Goal: Task Accomplishment & Management: Use online tool/utility

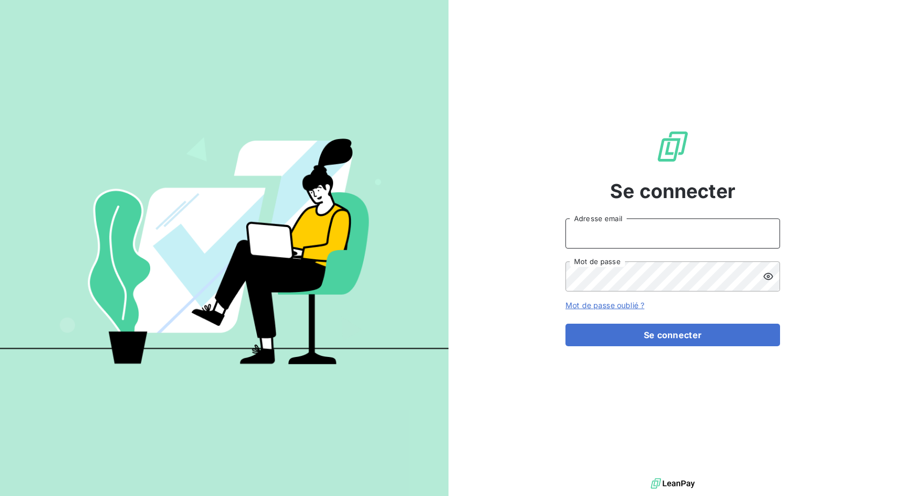
click at [646, 242] on input "Adresse email" at bounding box center [673, 233] width 215 height 30
type input "[EMAIL_ADDRESS][DOMAIN_NAME]"
click at [566, 324] on button "Se connecter" at bounding box center [673, 335] width 215 height 23
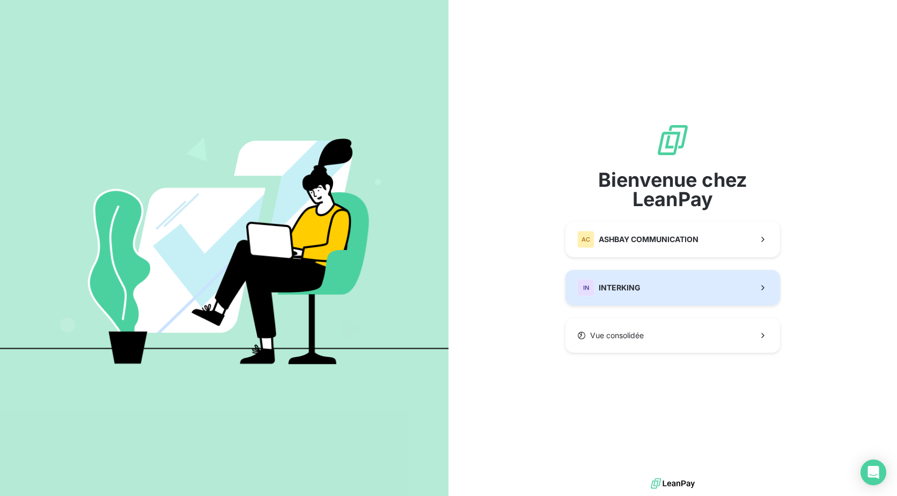
click at [632, 294] on div "IN INTERKING" at bounding box center [608, 287] width 63 height 17
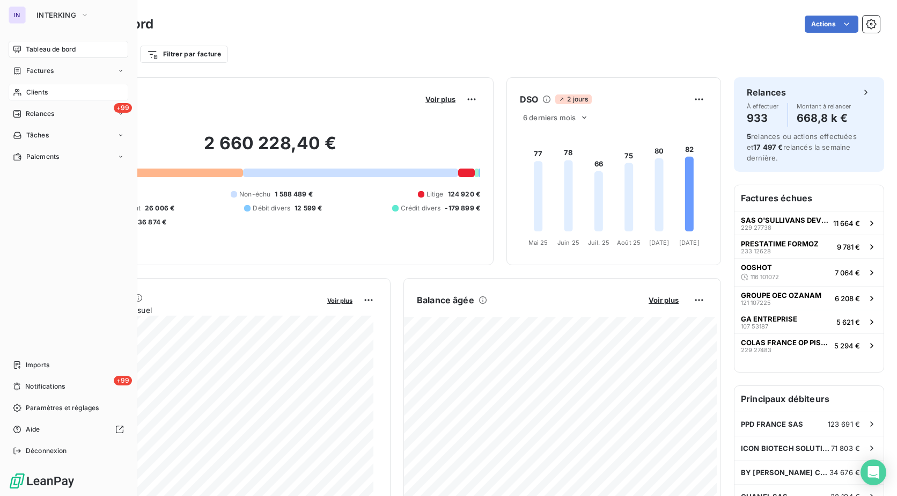
click at [43, 92] on span "Clients" at bounding box center [36, 92] width 21 height 10
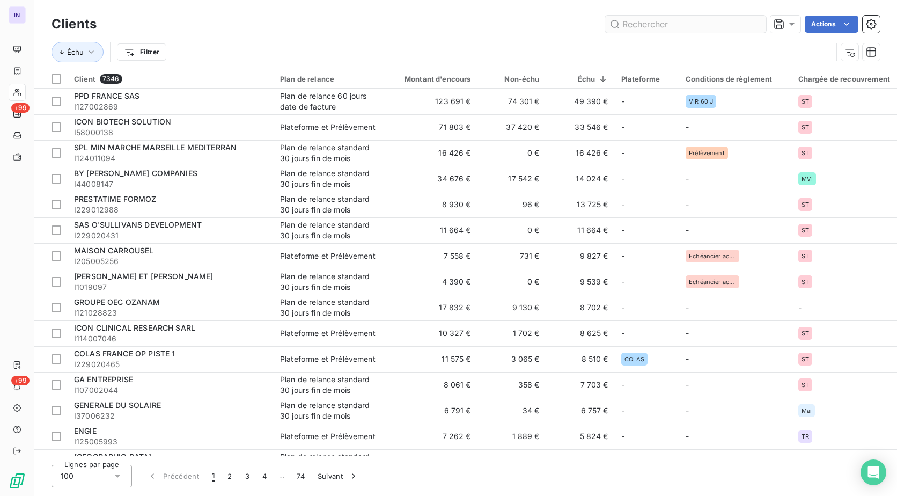
type input "S"
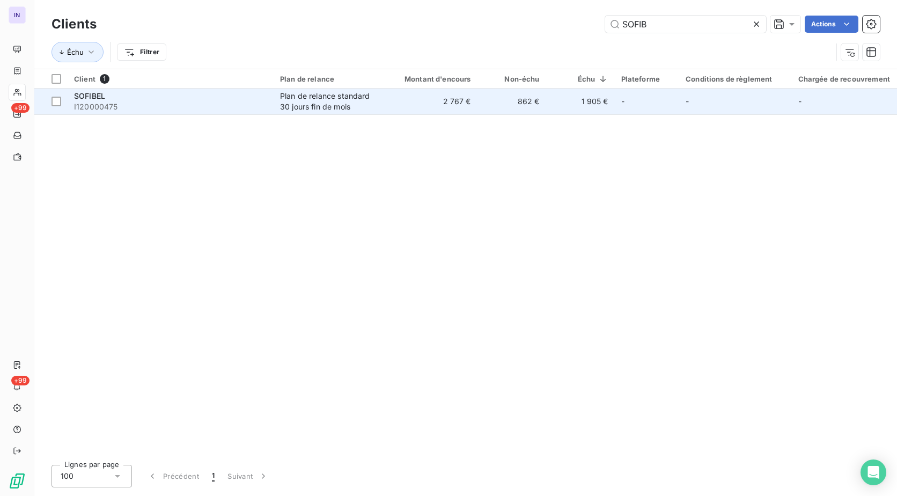
type input "SOFIB"
click at [350, 109] on div "Plan de relance standard 30 jours fin de mois" at bounding box center [329, 101] width 99 height 21
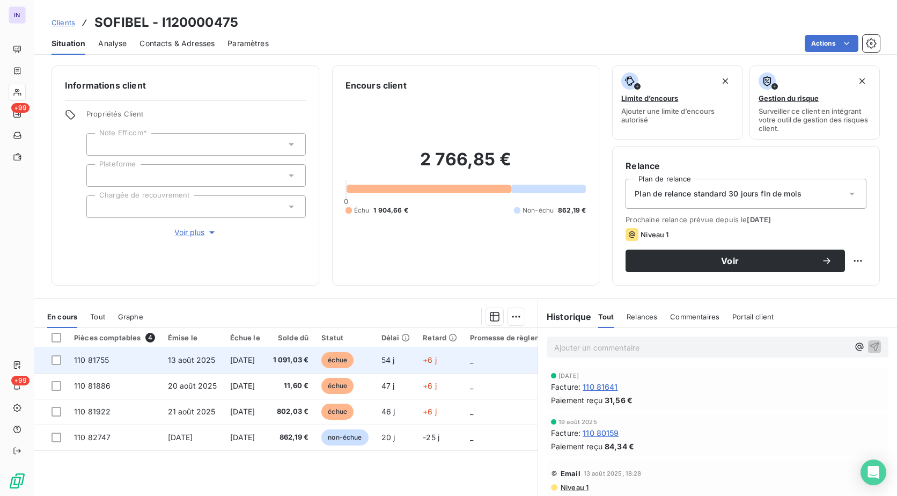
click at [255, 358] on span "[DATE]" at bounding box center [242, 359] width 25 height 9
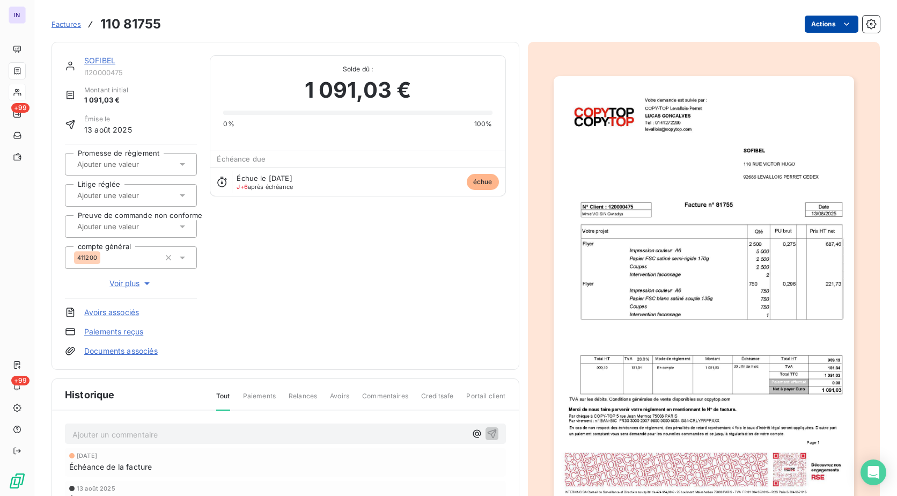
click at [816, 23] on html "IN +99 +99 Factures 110 81755 Actions SOFIBEL I120000475 Montant initial 1 091,…" at bounding box center [448, 248] width 897 height 496
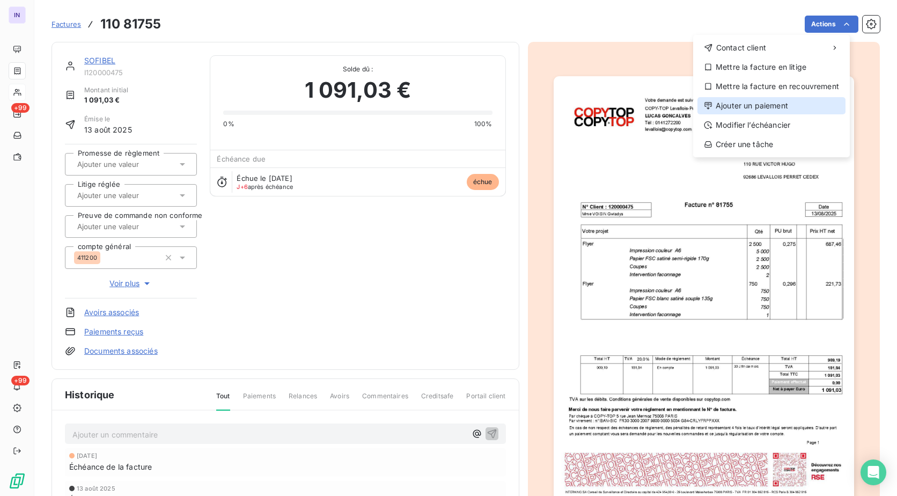
click at [771, 102] on div "Ajouter un paiement" at bounding box center [772, 105] width 148 height 17
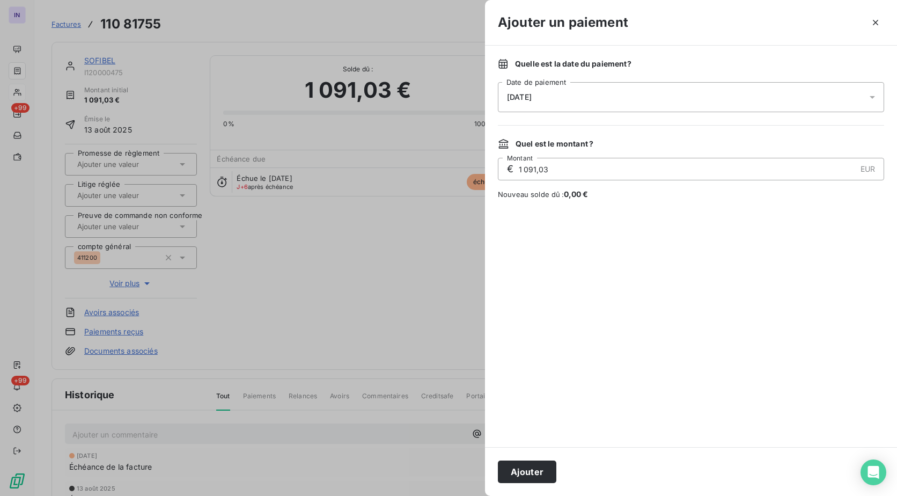
drag, startPoint x: 558, startPoint y: 87, endPoint x: 561, endPoint y: 100, distance: 13.8
click at [559, 93] on div "[DATE]" at bounding box center [691, 97] width 386 height 30
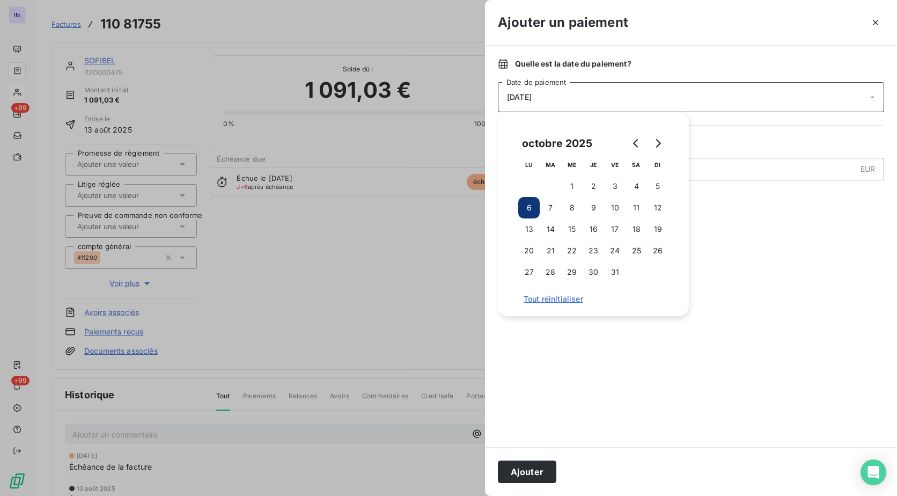
drag, startPoint x: 612, startPoint y: 186, endPoint x: 604, endPoint y: 216, distance: 31.0
click at [611, 188] on button "3" at bounding box center [614, 185] width 21 height 21
click at [543, 470] on button "Ajouter" at bounding box center [527, 471] width 58 height 23
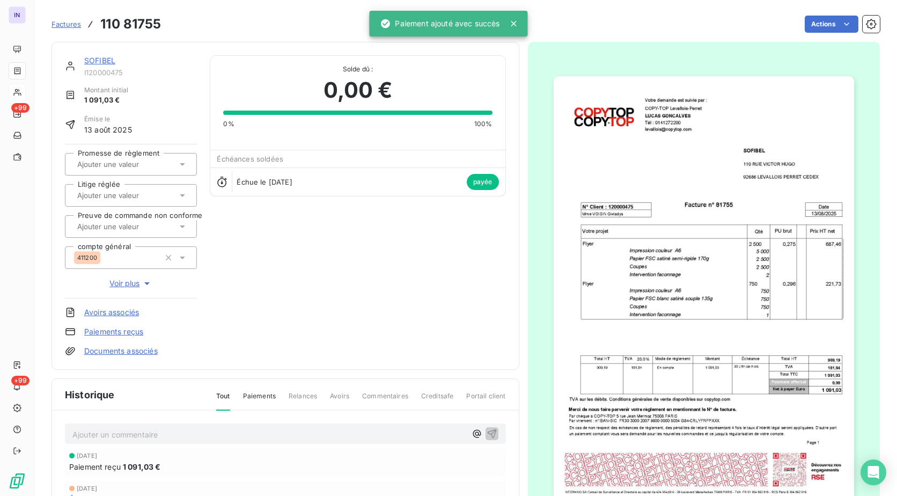
click at [94, 61] on link "SOFIBEL" at bounding box center [99, 60] width 31 height 9
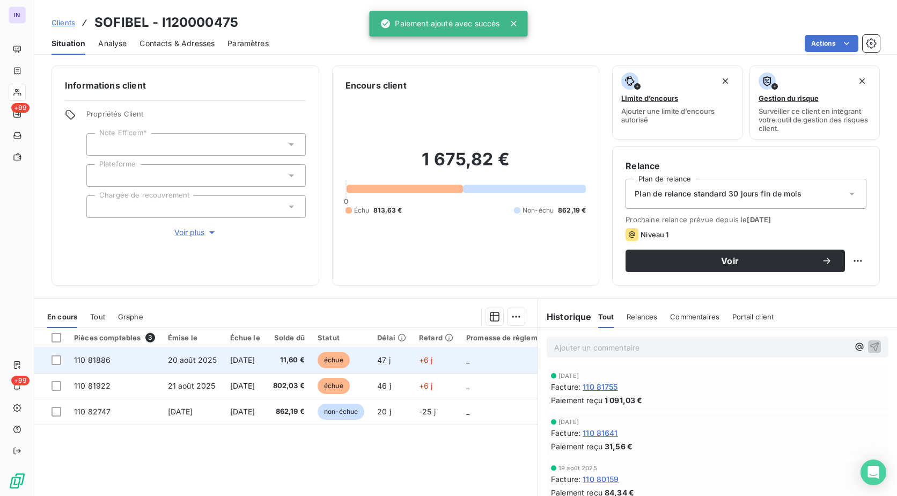
click at [238, 360] on span "[DATE]" at bounding box center [242, 359] width 25 height 9
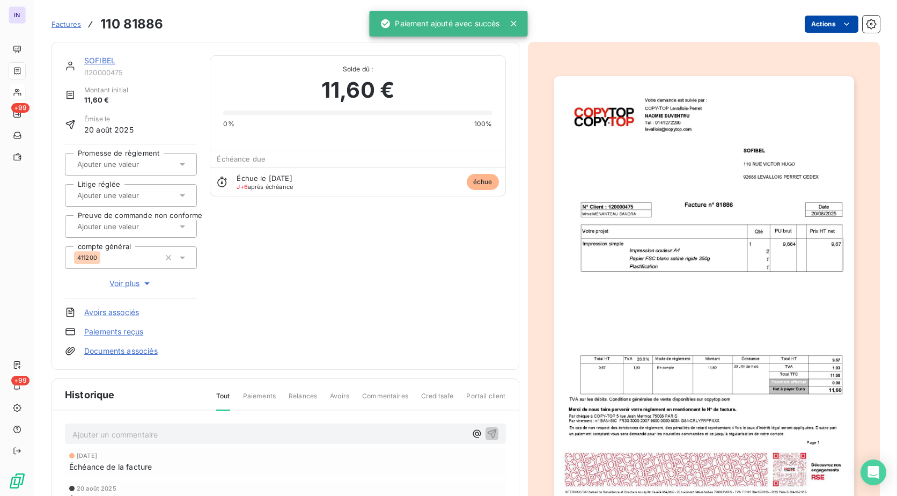
click at [825, 21] on html "IN +99 +99 Factures 110 81886 Actions SOFIBEL I120000475 Montant initial 11,60 …" at bounding box center [448, 248] width 897 height 496
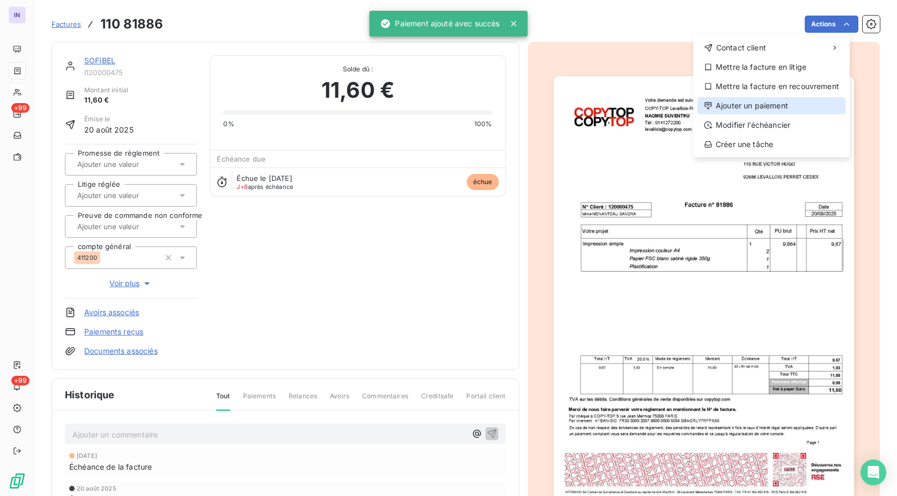
click at [771, 99] on div "Ajouter un paiement" at bounding box center [772, 105] width 148 height 17
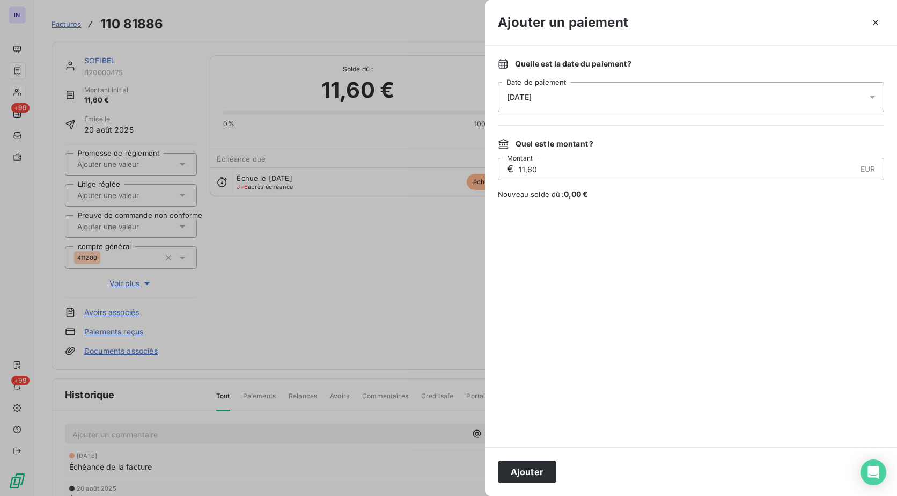
click at [549, 101] on div "[DATE]" at bounding box center [691, 97] width 386 height 30
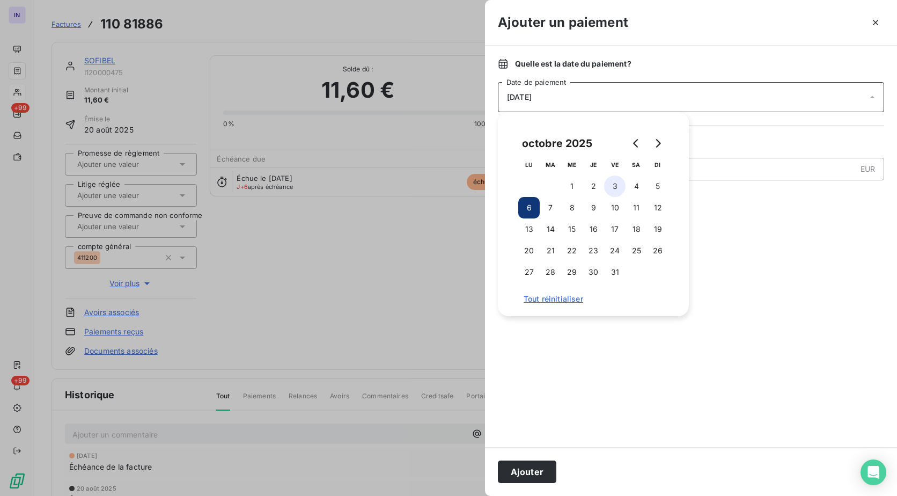
click at [617, 188] on button "3" at bounding box center [614, 185] width 21 height 21
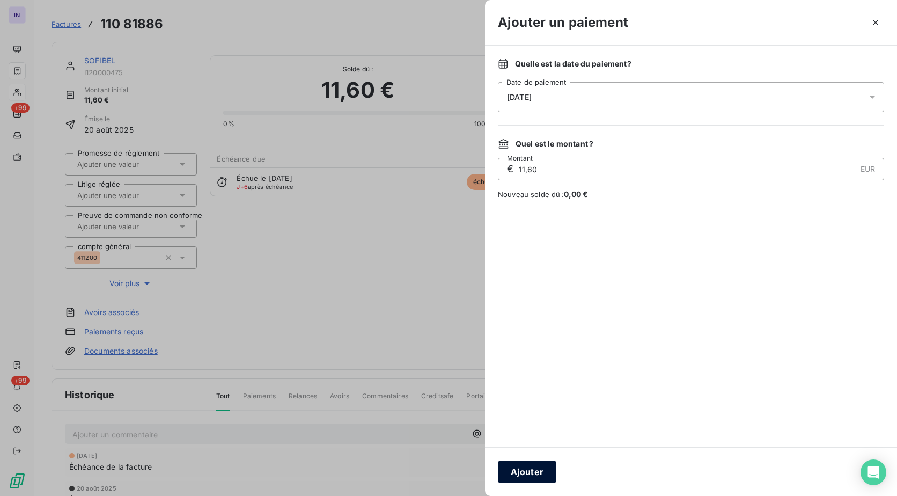
click at [532, 473] on button "Ajouter" at bounding box center [527, 471] width 58 height 23
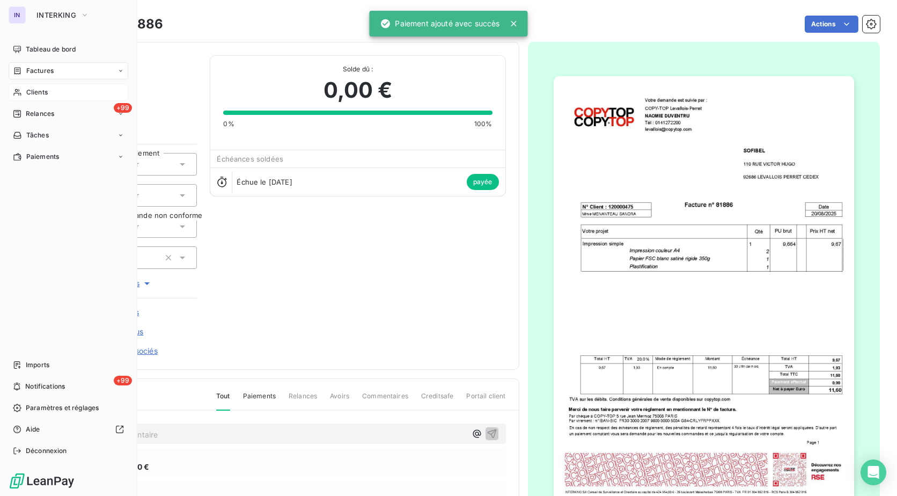
drag, startPoint x: 38, startPoint y: 70, endPoint x: 198, endPoint y: 68, distance: 160.5
click at [38, 70] on span "Factures" at bounding box center [39, 71] width 27 height 10
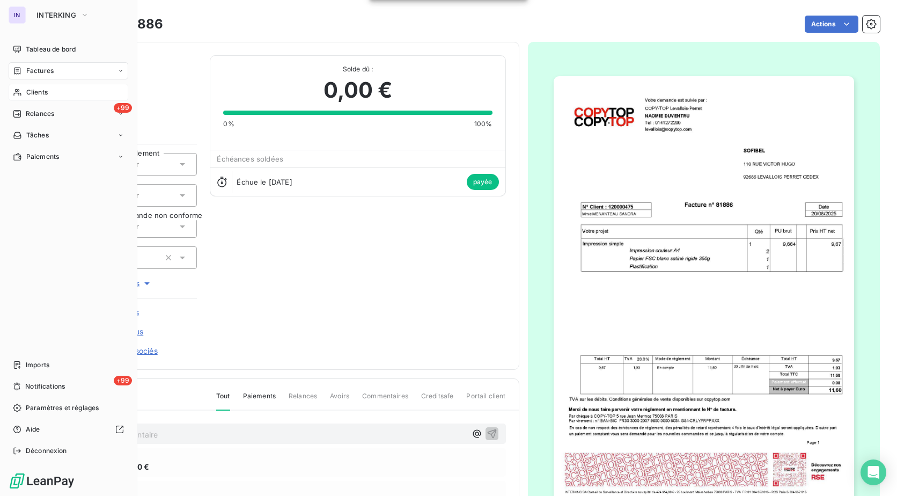
click at [39, 74] on span "Factures" at bounding box center [39, 71] width 27 height 10
click at [48, 89] on span "Factures" at bounding box center [39, 92] width 27 height 10
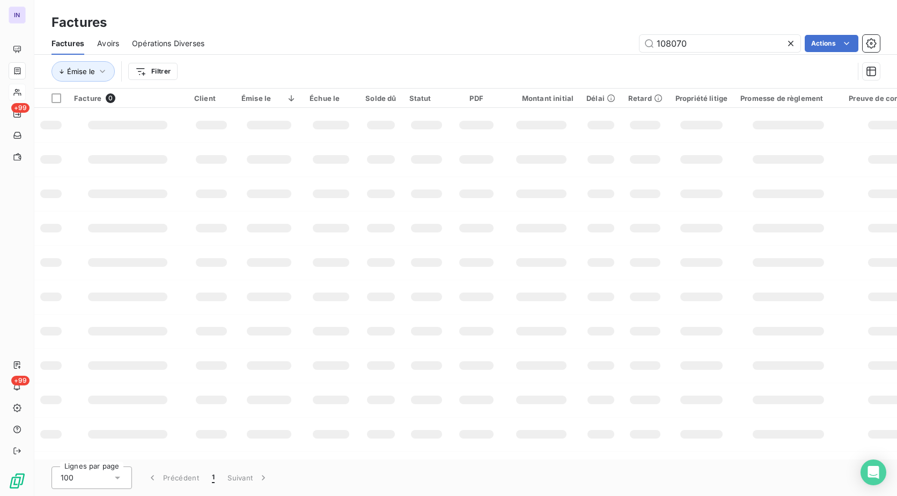
drag, startPoint x: 742, startPoint y: 45, endPoint x: 486, endPoint y: 52, distance: 256.1
click at [486, 52] on div "Factures Avoirs Opérations Diverses 108070 Actions" at bounding box center [465, 43] width 863 height 23
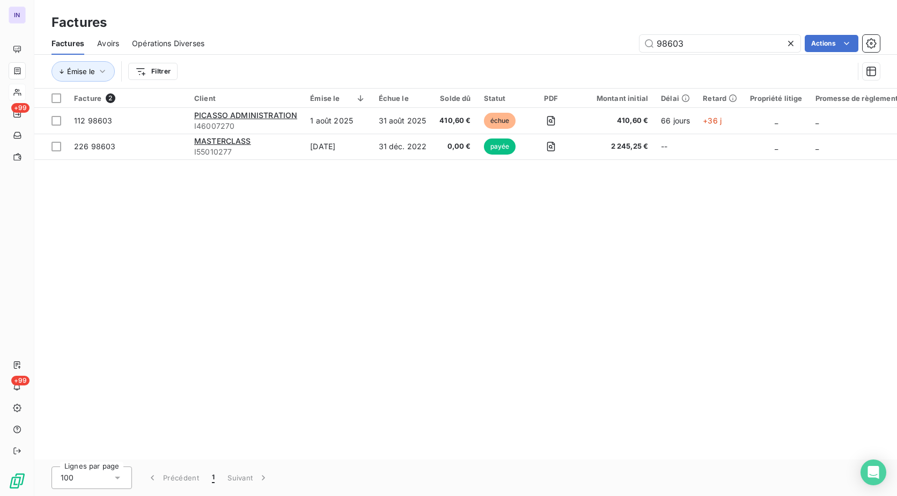
type input "98603"
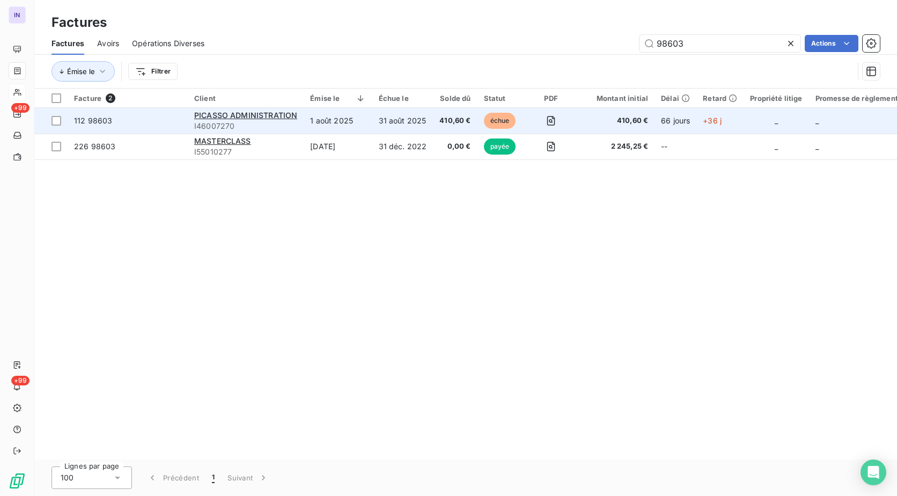
click at [376, 121] on td "31 août 2025" at bounding box center [402, 121] width 61 height 26
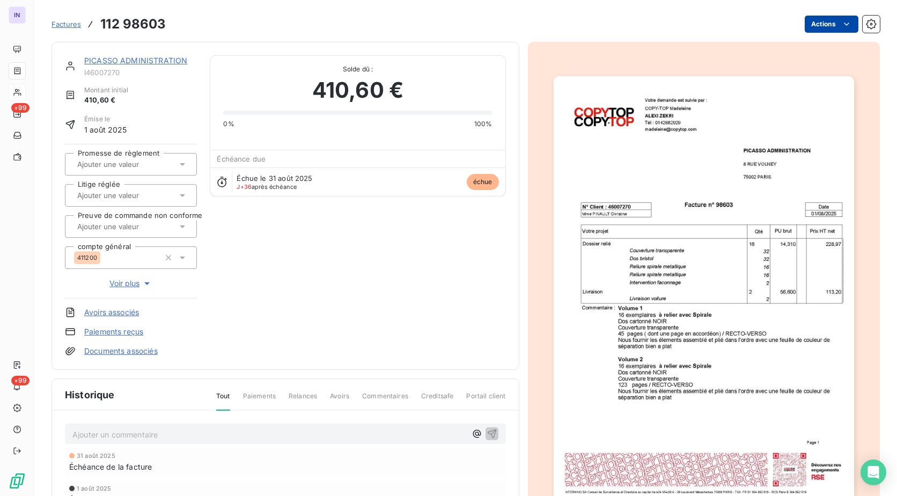
click at [818, 31] on html "IN +99 +99 Factures 112 98603 Actions PICASSO ADMINISTRATION I46007270 Montant …" at bounding box center [448, 248] width 897 height 496
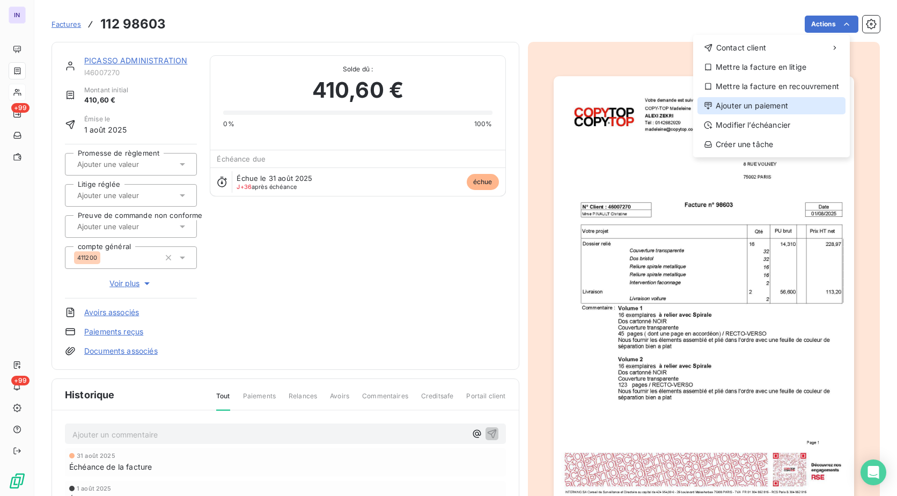
click at [765, 106] on div "Ajouter un paiement" at bounding box center [772, 105] width 148 height 17
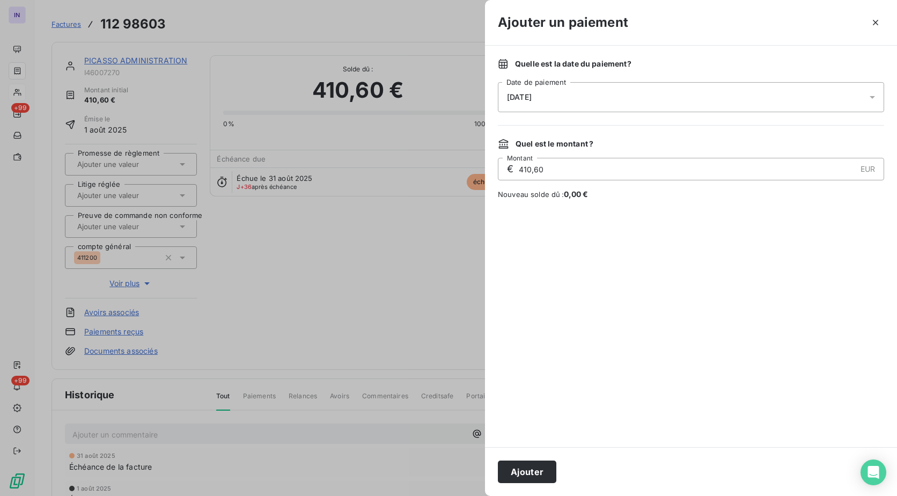
click at [586, 97] on div "[DATE]" at bounding box center [691, 97] width 386 height 30
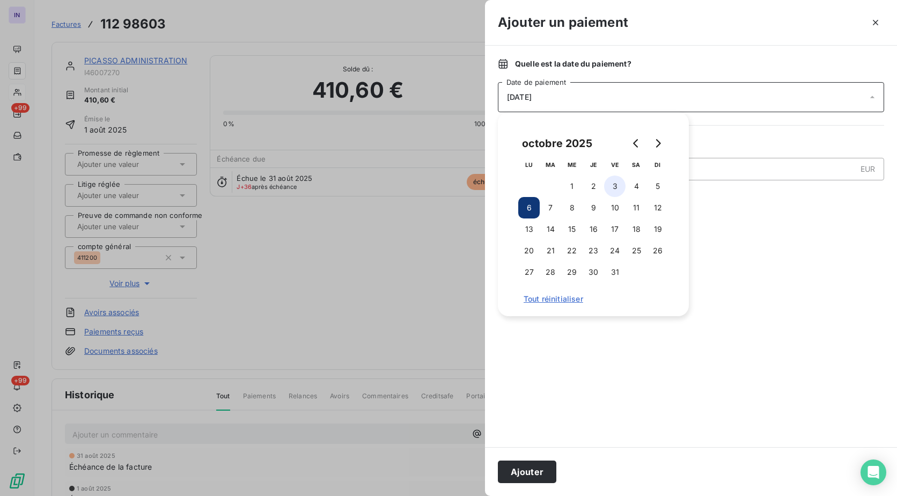
click at [619, 183] on button "3" at bounding box center [614, 185] width 21 height 21
click at [528, 465] on button "Ajouter" at bounding box center [527, 471] width 58 height 23
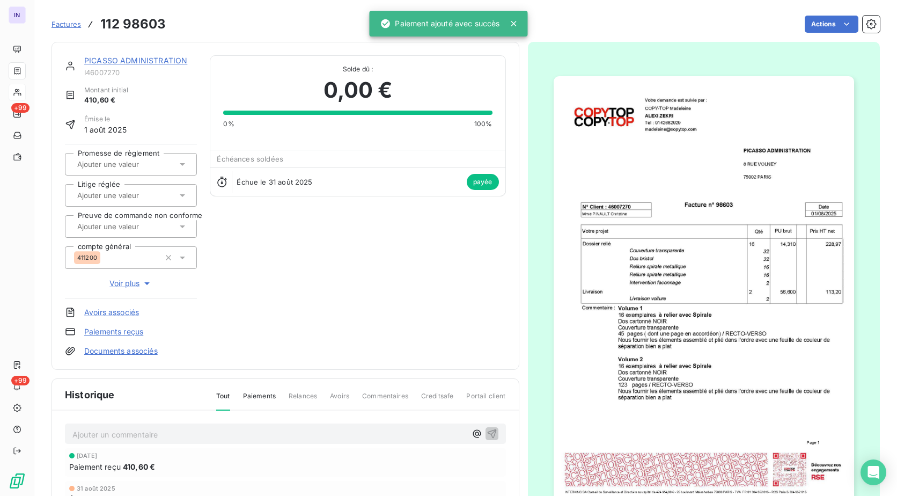
click at [122, 62] on link "PICASSO ADMINISTRATION" at bounding box center [135, 60] width 103 height 9
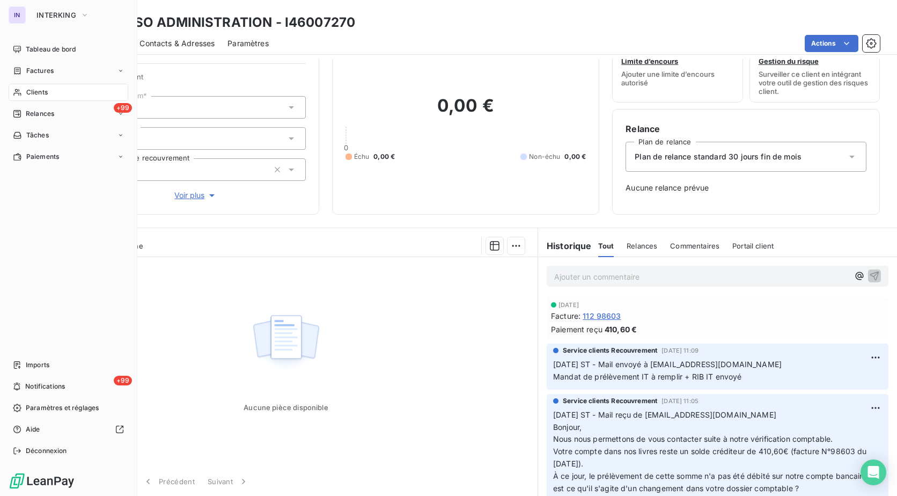
click at [30, 91] on span "Clients" at bounding box center [36, 92] width 21 height 10
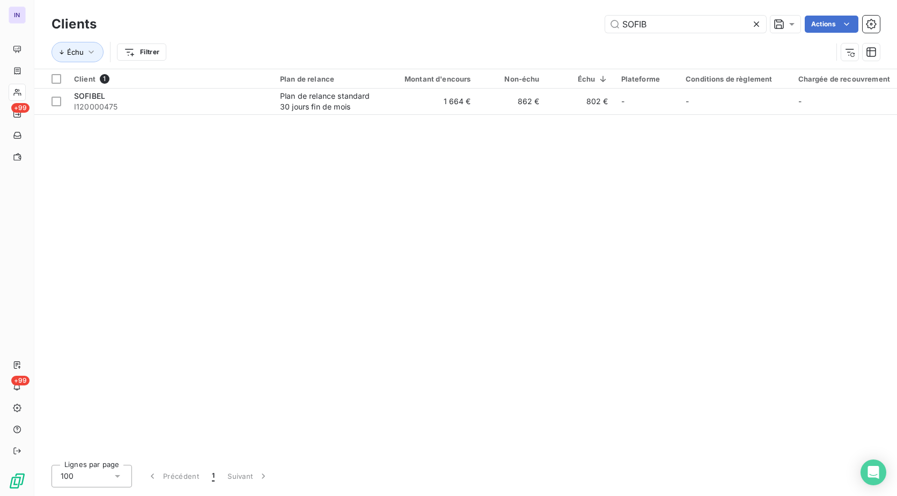
drag, startPoint x: 698, startPoint y: 20, endPoint x: 466, endPoint y: 27, distance: 231.9
click at [466, 27] on div "SOFIB Actions" at bounding box center [494, 24] width 771 height 17
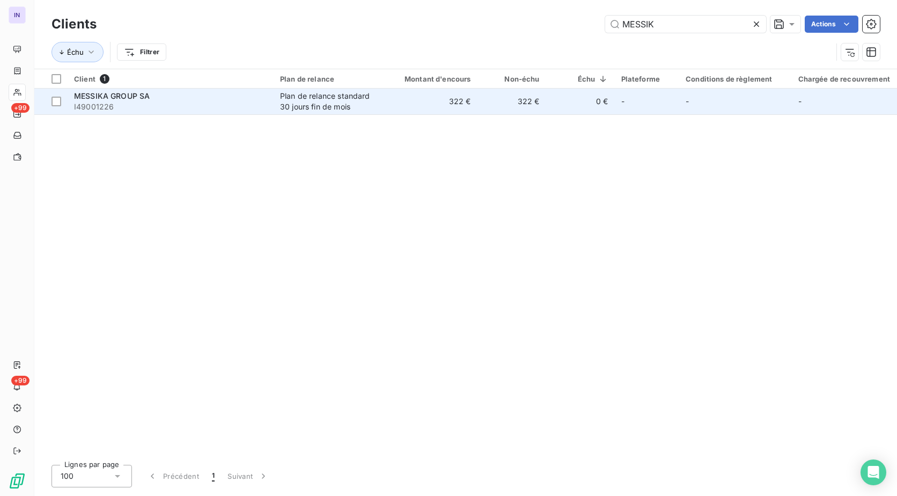
type input "MESSIK"
click at [203, 106] on span "I49001226" at bounding box center [170, 106] width 193 height 11
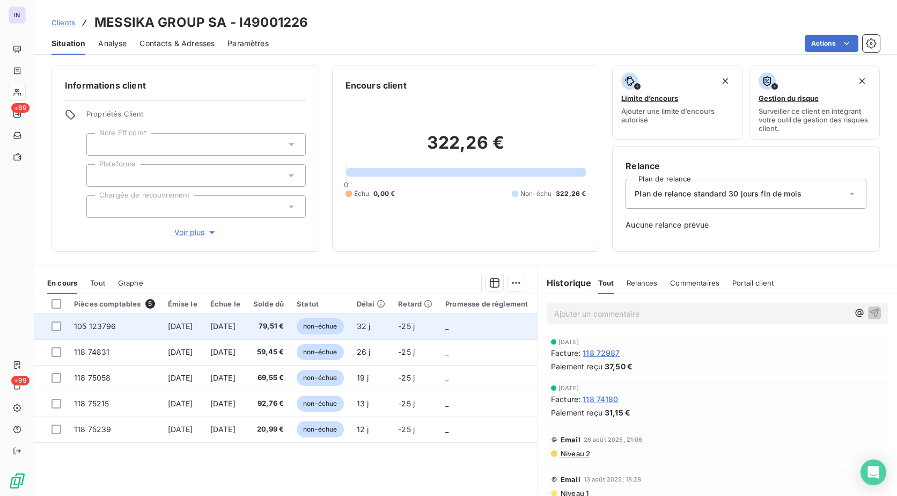
click at [284, 324] on span "79,51 €" at bounding box center [268, 326] width 31 height 11
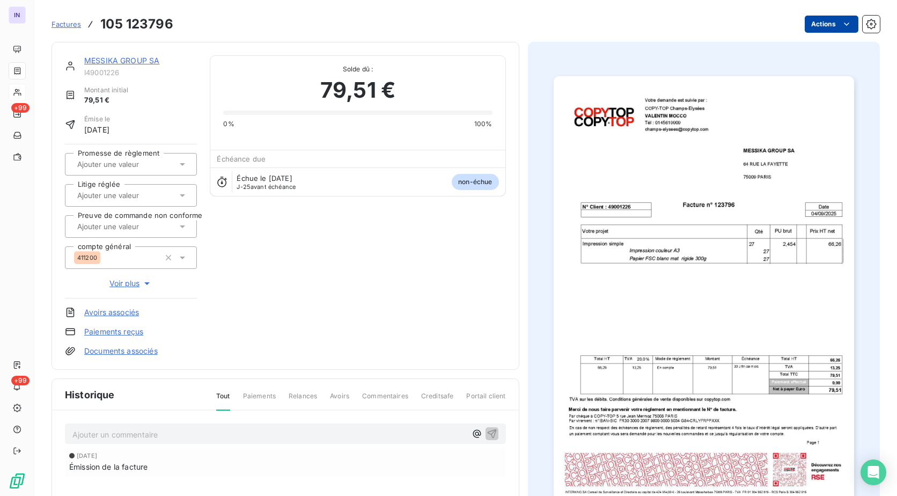
click at [817, 22] on html "IN +99 +99 Factures 105 123796 Actions MESSIKA GROUP SA I49001226 Montant initi…" at bounding box center [448, 248] width 897 height 496
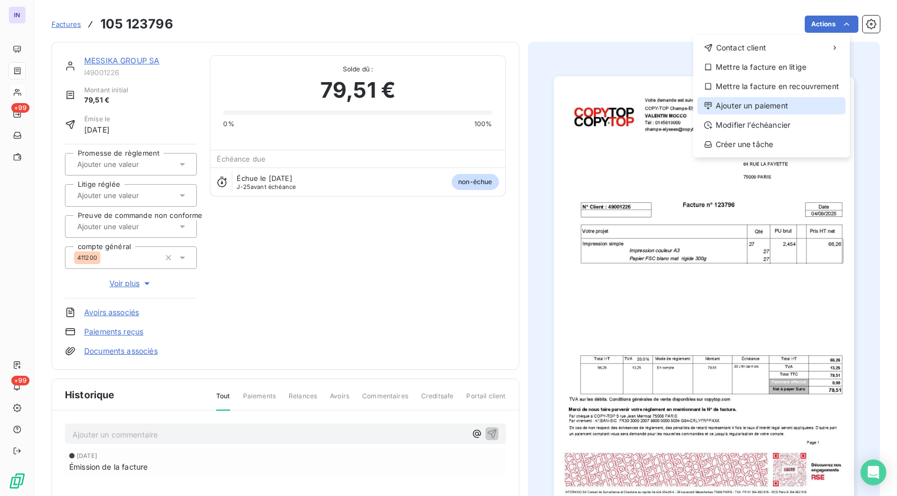
click at [763, 103] on div "Ajouter un paiement" at bounding box center [772, 105] width 148 height 17
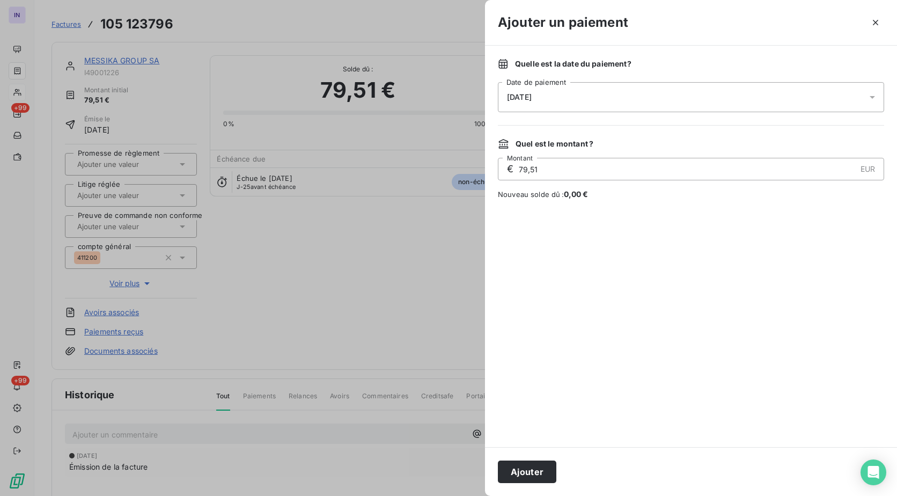
drag, startPoint x: 593, startPoint y: 99, endPoint x: 585, endPoint y: 110, distance: 13.8
click at [594, 99] on div "[DATE]" at bounding box center [691, 97] width 386 height 30
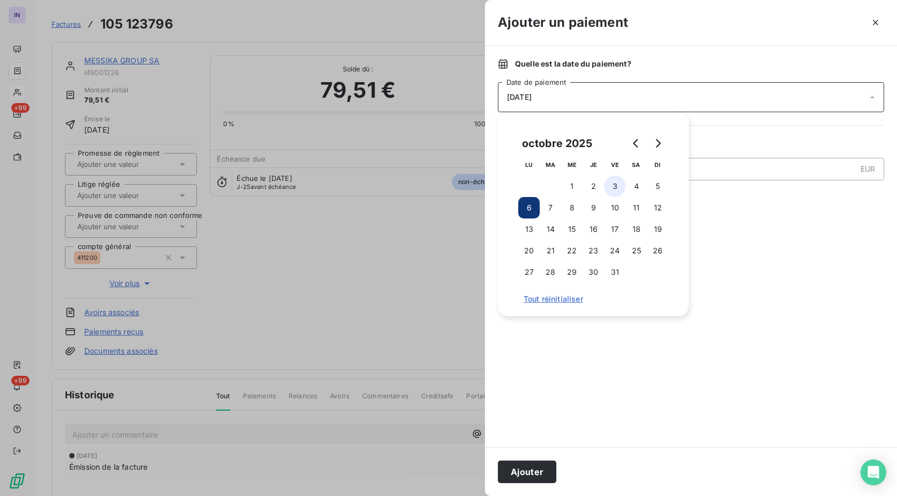
click at [610, 183] on button "3" at bounding box center [614, 185] width 21 height 21
click at [521, 470] on button "Ajouter" at bounding box center [527, 471] width 58 height 23
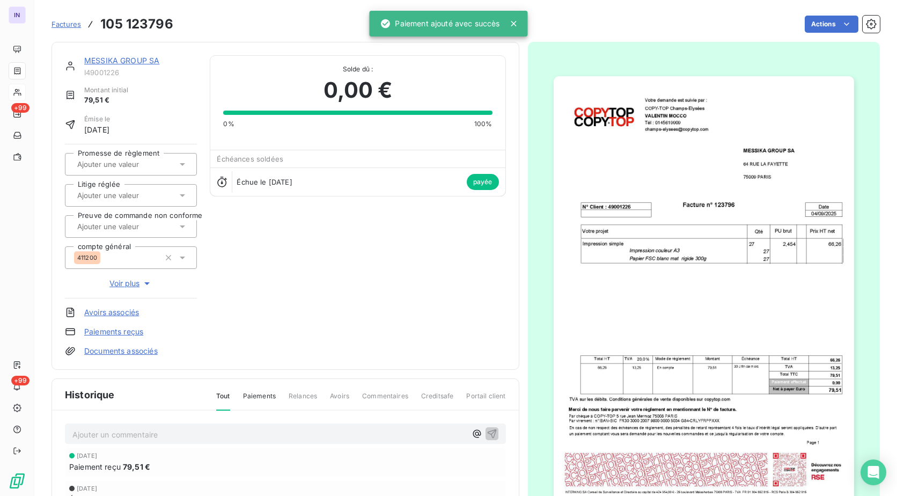
click at [153, 61] on link "MESSIKA GROUP SA" at bounding box center [121, 60] width 75 height 9
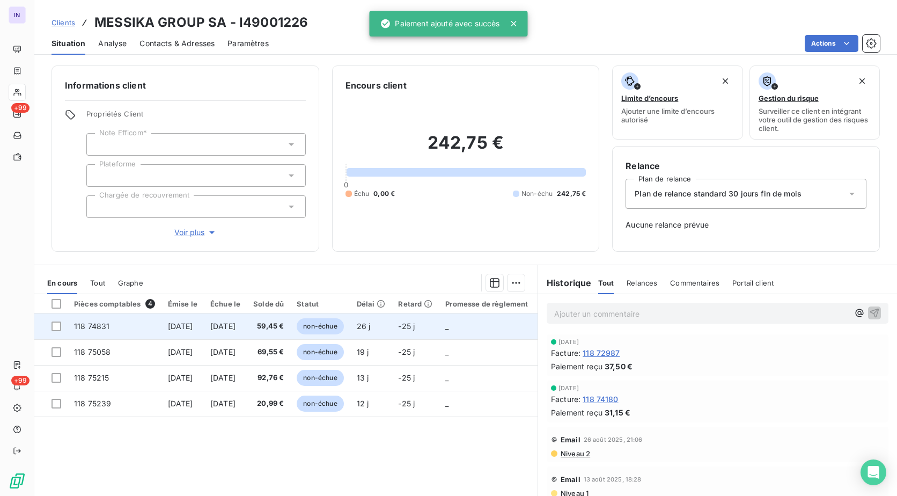
click at [236, 325] on span "[DATE]" at bounding box center [222, 325] width 25 height 9
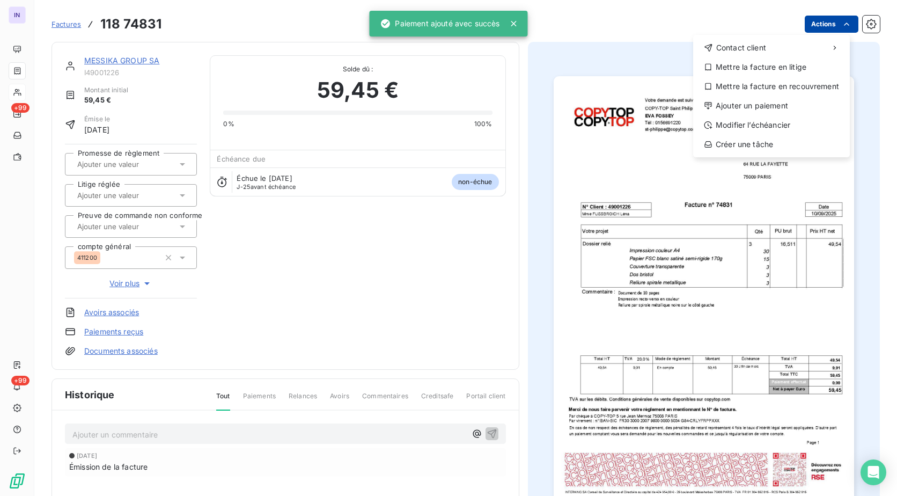
click at [821, 20] on html "IN +99 +99 Factures [PHONE_NUMBER] Actions Contact client Mettre la facture en …" at bounding box center [448, 248] width 897 height 496
click at [744, 106] on div "Ajouter un paiement" at bounding box center [772, 105] width 148 height 17
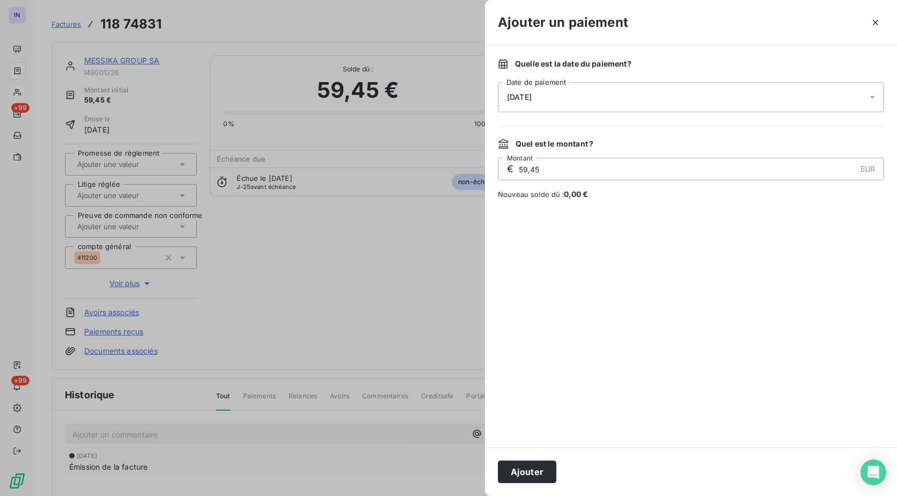
click at [646, 106] on div "[DATE]" at bounding box center [691, 97] width 386 height 30
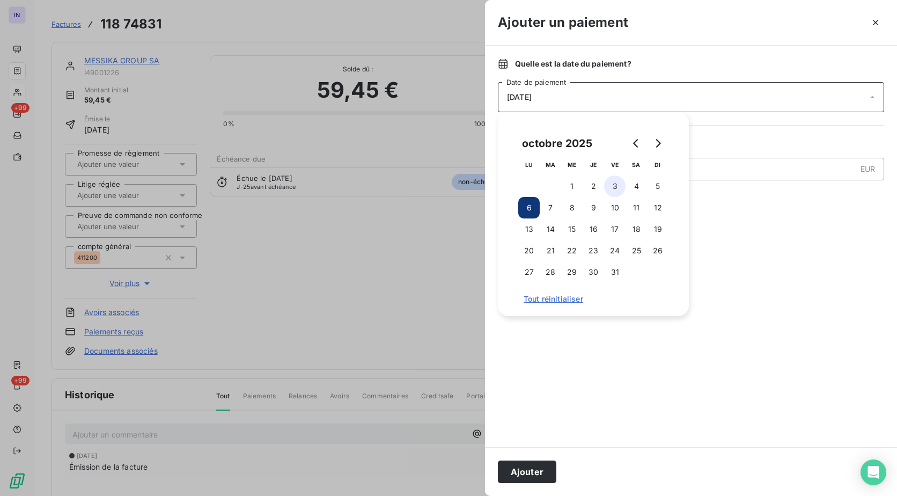
click at [617, 182] on button "3" at bounding box center [614, 185] width 21 height 21
click at [526, 472] on button "Ajouter" at bounding box center [527, 471] width 58 height 23
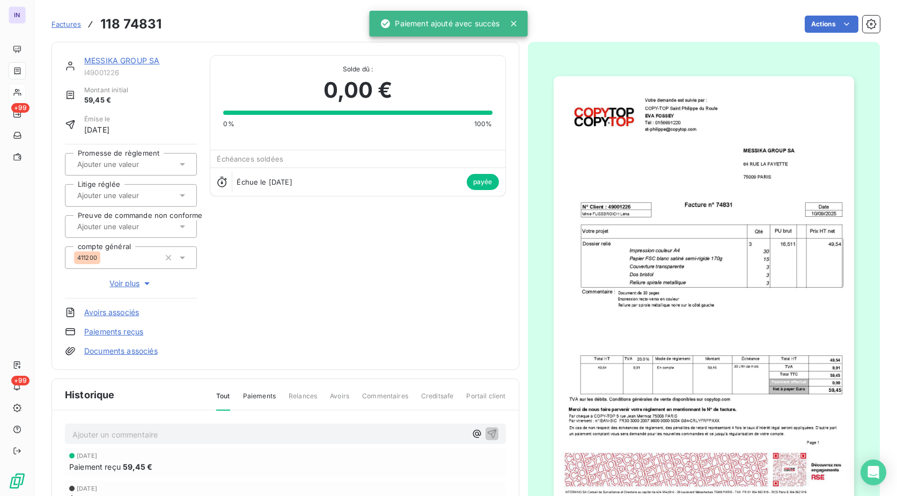
click at [134, 59] on link "MESSIKA GROUP SA" at bounding box center [121, 60] width 75 height 9
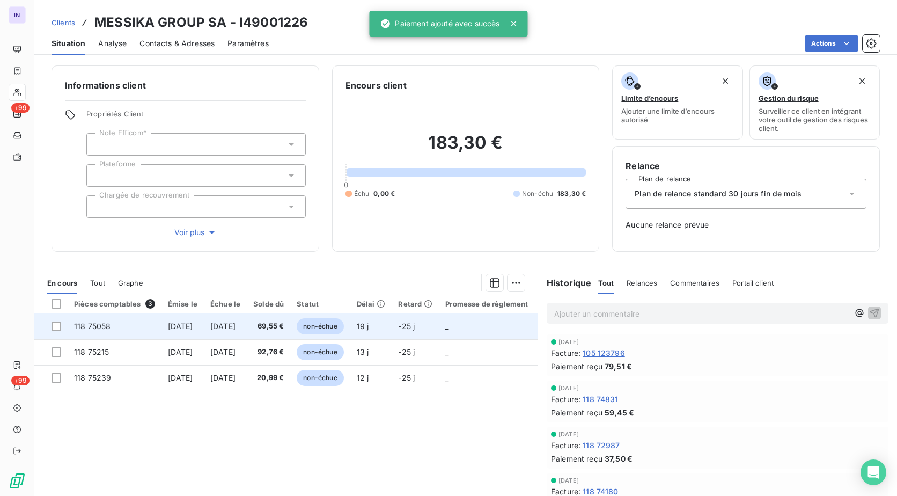
click at [181, 325] on span "[DATE]" at bounding box center [180, 325] width 25 height 9
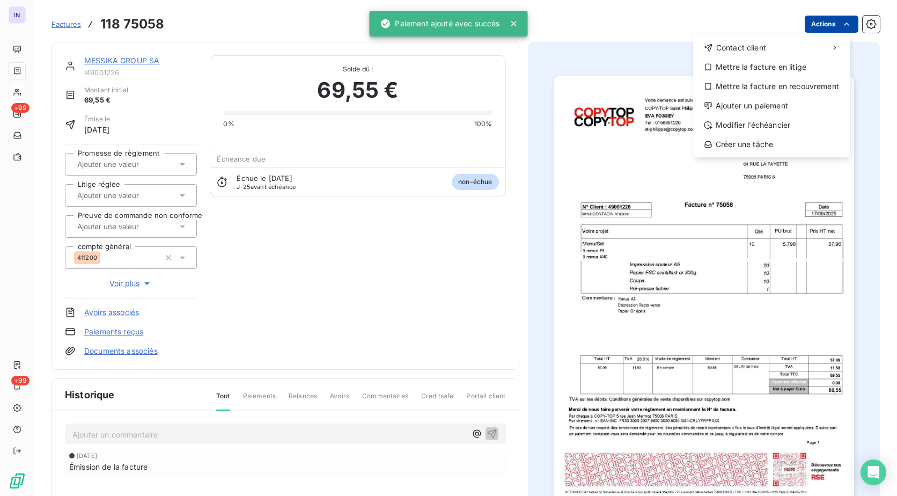
click at [824, 17] on html "IN +99 +99 Factures [PHONE_NUMBER] Actions Contact client Mettre la facture en …" at bounding box center [448, 248] width 897 height 496
click at [738, 107] on div "Ajouter un paiement" at bounding box center [772, 105] width 148 height 17
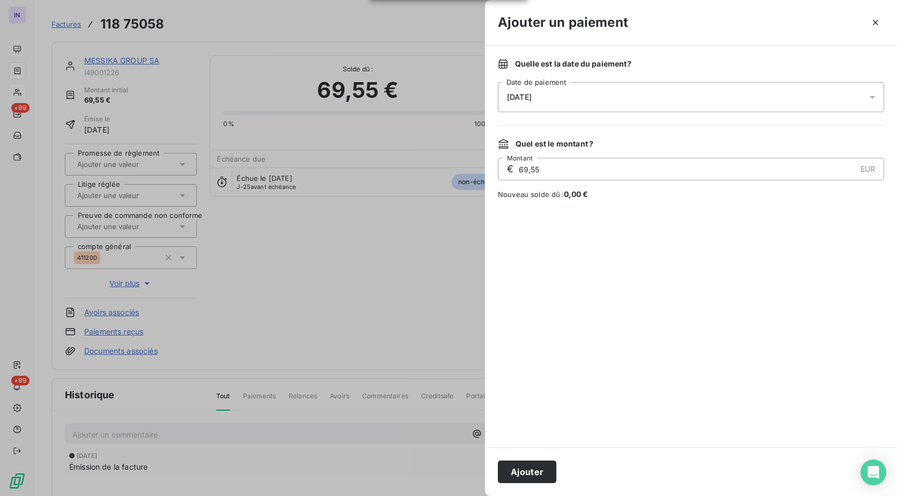
click at [636, 86] on div "[DATE]" at bounding box center [691, 97] width 386 height 30
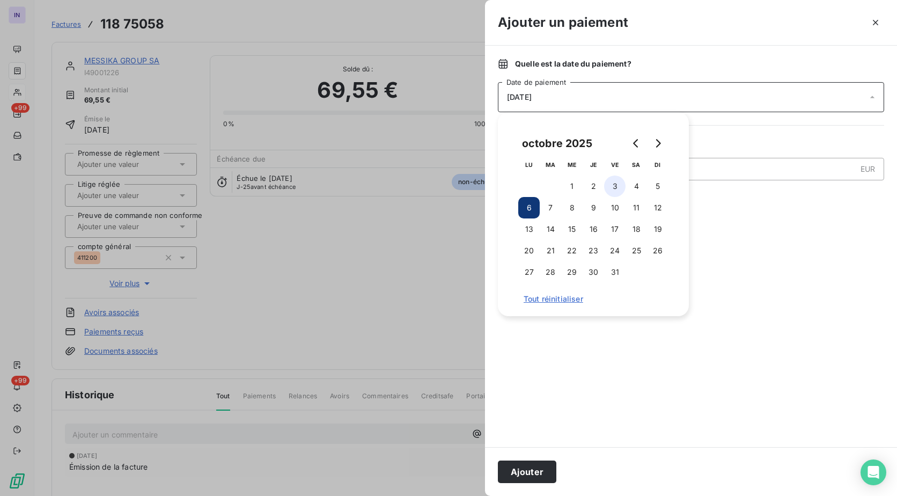
click at [612, 186] on button "3" at bounding box center [614, 185] width 21 height 21
click at [515, 479] on button "Ajouter" at bounding box center [527, 471] width 58 height 23
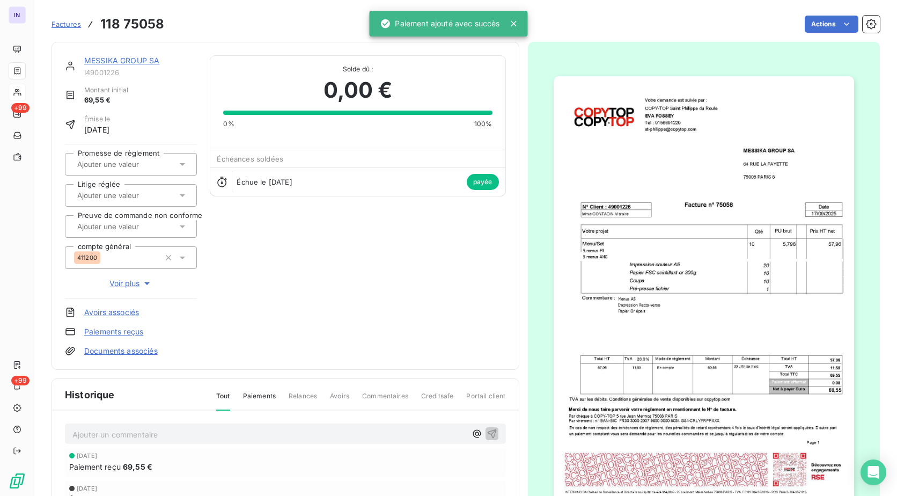
click at [129, 59] on link "MESSIKA GROUP SA" at bounding box center [121, 60] width 75 height 9
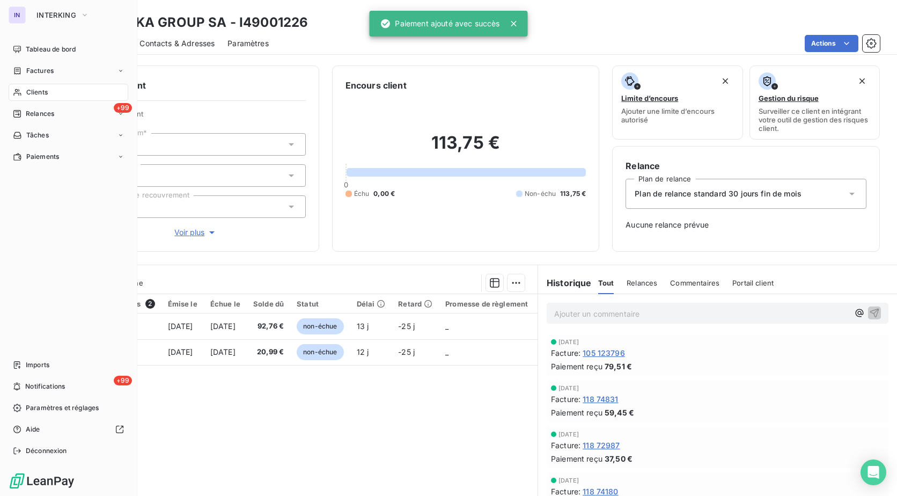
drag, startPoint x: 39, startPoint y: 95, endPoint x: 114, endPoint y: 97, distance: 75.2
click at [39, 95] on span "Clients" at bounding box center [36, 92] width 21 height 10
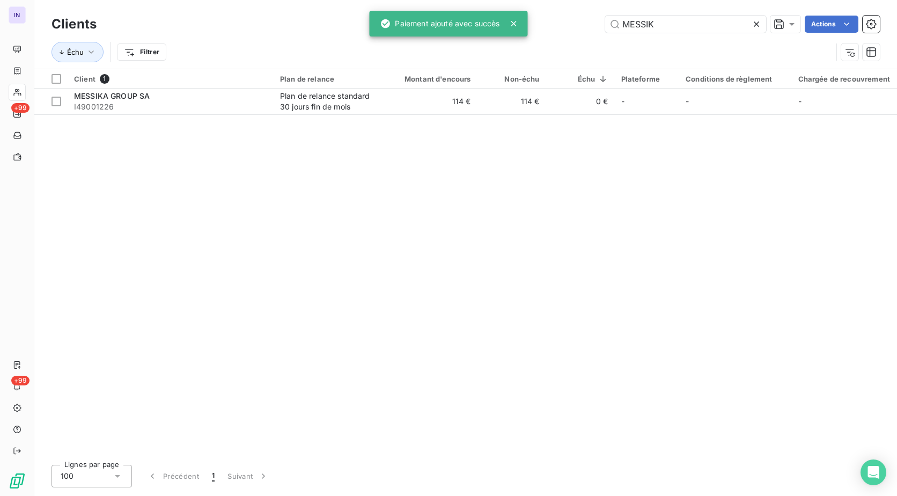
drag, startPoint x: 581, startPoint y: 21, endPoint x: 510, endPoint y: 21, distance: 70.8
click at [510, 21] on div "IN +99 +99 Clients MESSIK Actions Échu Filtrer Client 1 Plan de relance Montant…" at bounding box center [448, 248] width 897 height 496
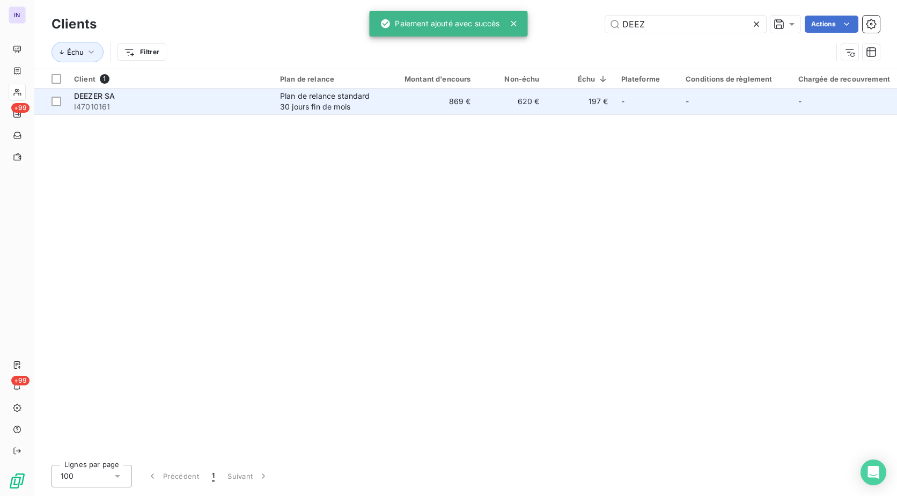
type input "DEEZ"
click at [236, 103] on span "I47010161" at bounding box center [170, 106] width 193 height 11
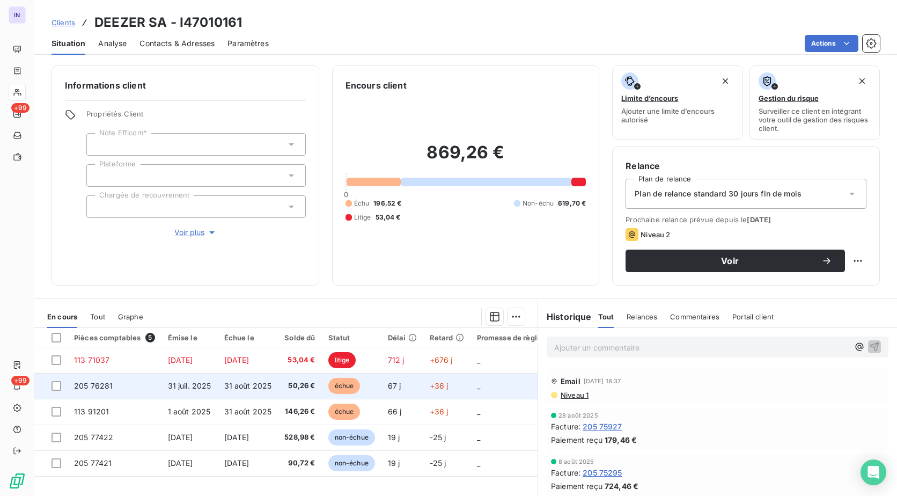
click at [277, 387] on td "31 août 2025" at bounding box center [248, 386] width 61 height 26
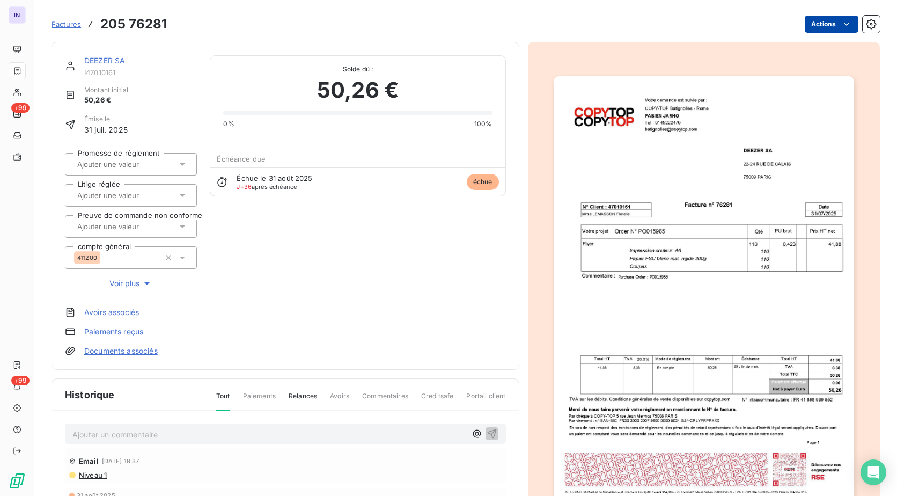
click at [809, 24] on html "IN +99 +99 Factures 205 76281 Actions DEEZER SA I47010161 Montant initial 50,26…" at bounding box center [448, 248] width 897 height 496
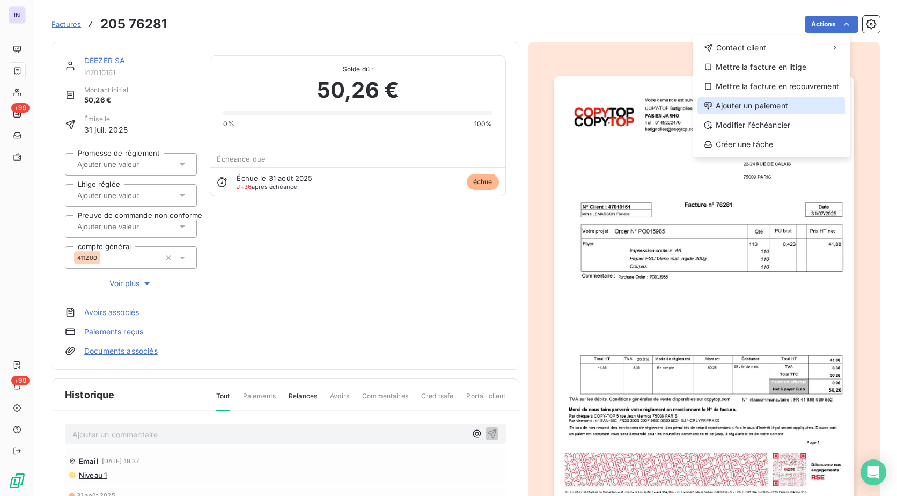
click at [746, 111] on div "Ajouter un paiement" at bounding box center [772, 105] width 148 height 17
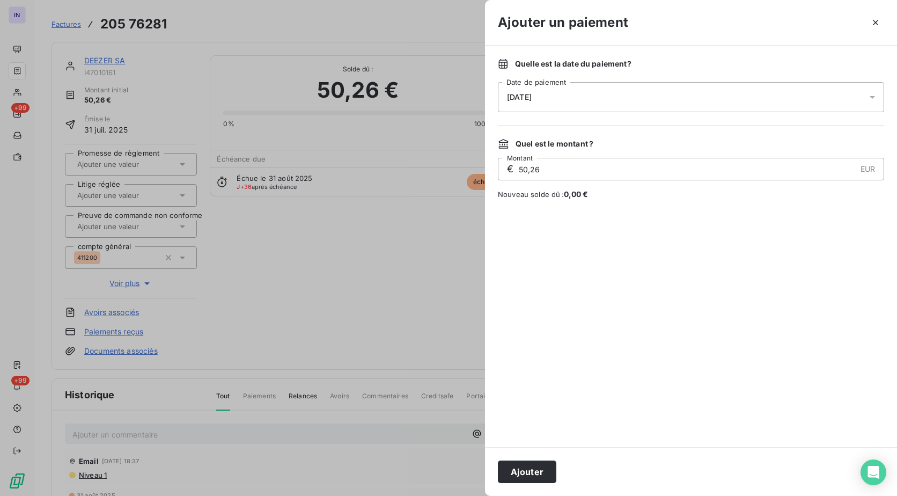
click at [617, 101] on div "[DATE]" at bounding box center [691, 97] width 386 height 30
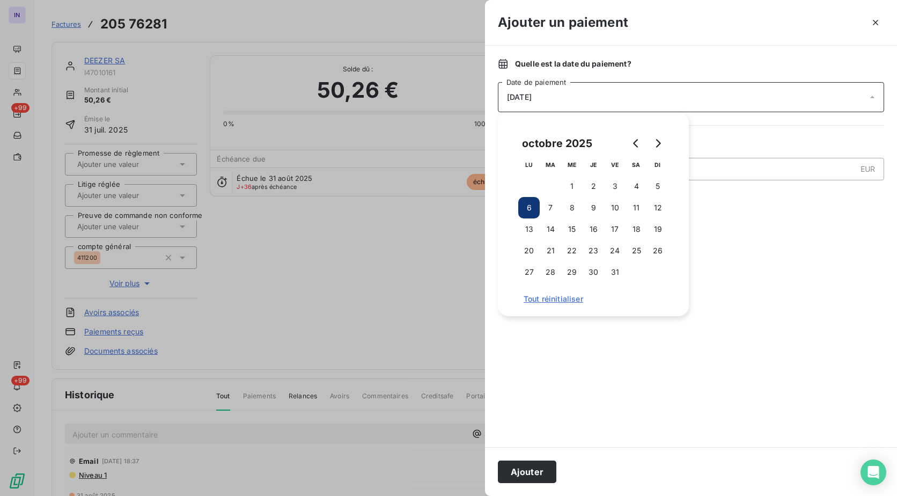
drag, startPoint x: 613, startPoint y: 185, endPoint x: 573, endPoint y: 347, distance: 166.5
click at [613, 186] on button "3" at bounding box center [614, 185] width 21 height 21
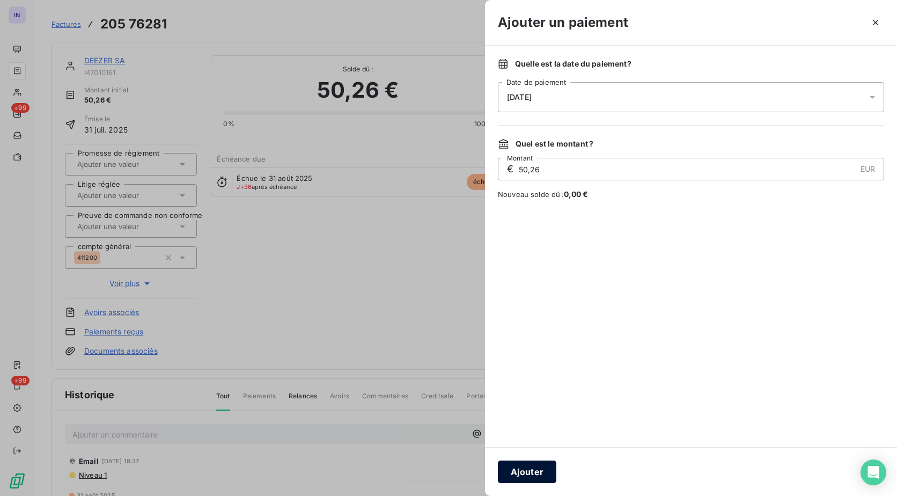
click at [522, 470] on button "Ajouter" at bounding box center [527, 471] width 58 height 23
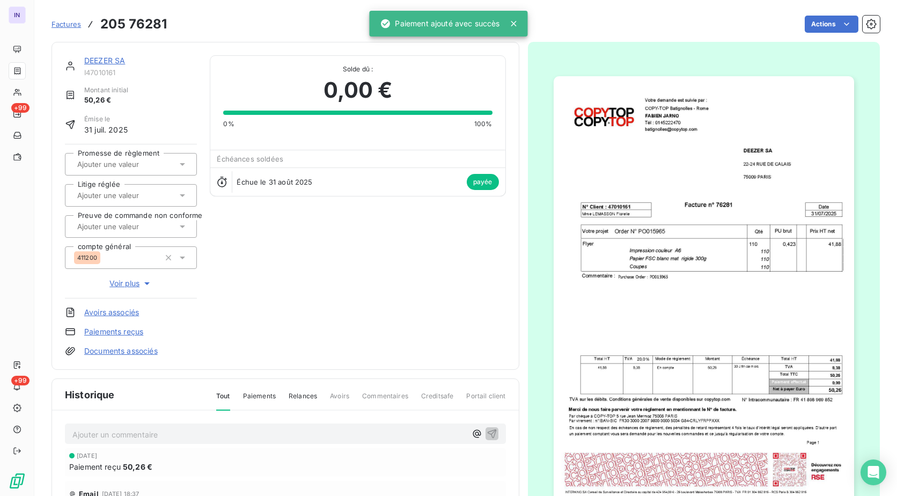
click at [105, 60] on link "DEEZER SA" at bounding box center [104, 60] width 41 height 9
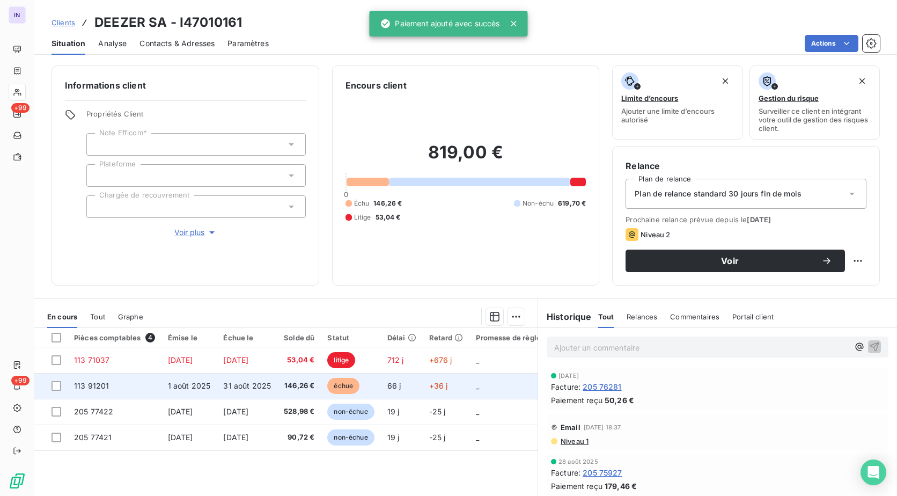
click at [217, 385] on td "1 août 2025" at bounding box center [190, 386] width 56 height 26
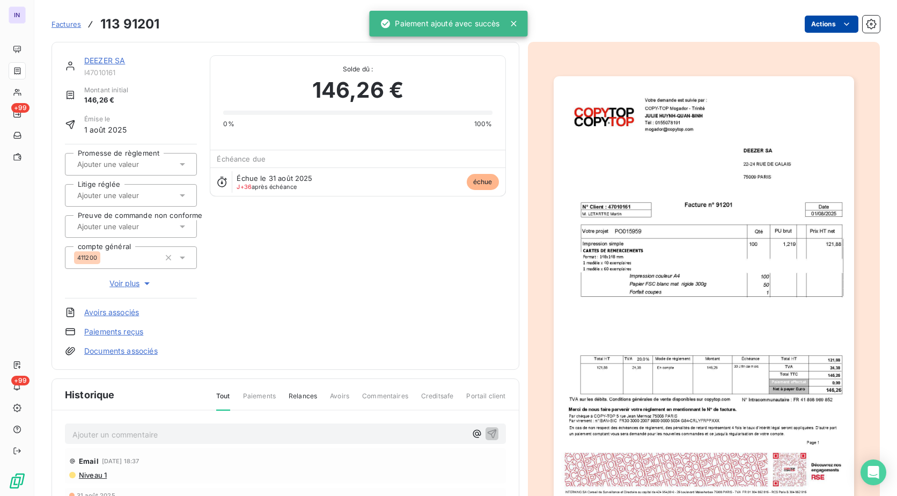
click at [808, 25] on html "IN +99 +99 Factures 113 91201 Actions DEEZER SA I47010161 Montant initial 146,2…" at bounding box center [448, 248] width 897 height 496
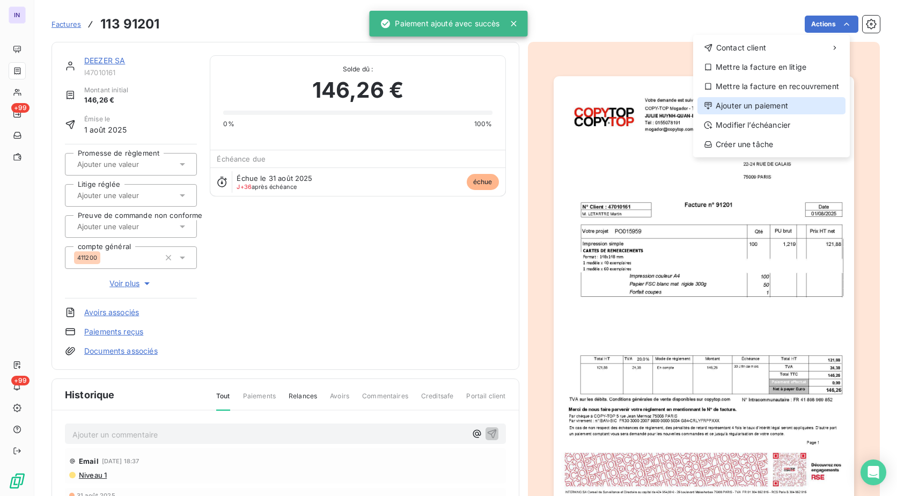
click at [779, 101] on div "Ajouter un paiement" at bounding box center [772, 105] width 148 height 17
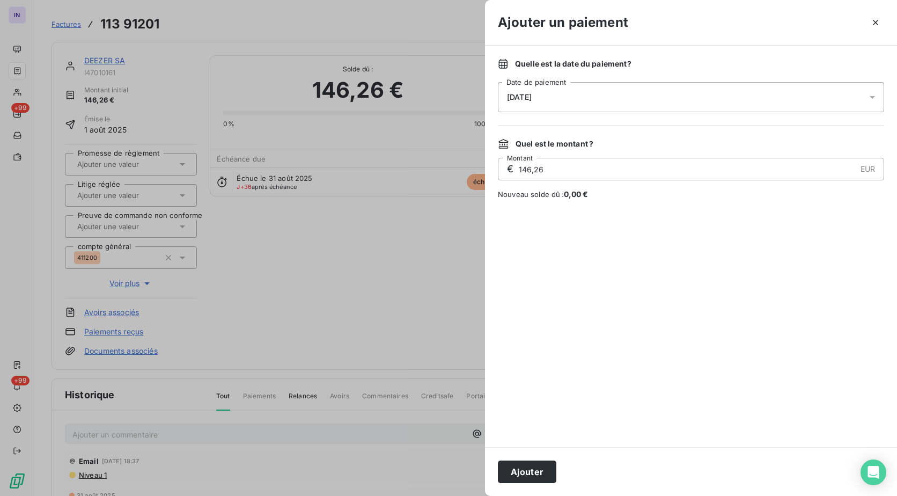
click at [653, 102] on div "[DATE]" at bounding box center [691, 97] width 386 height 30
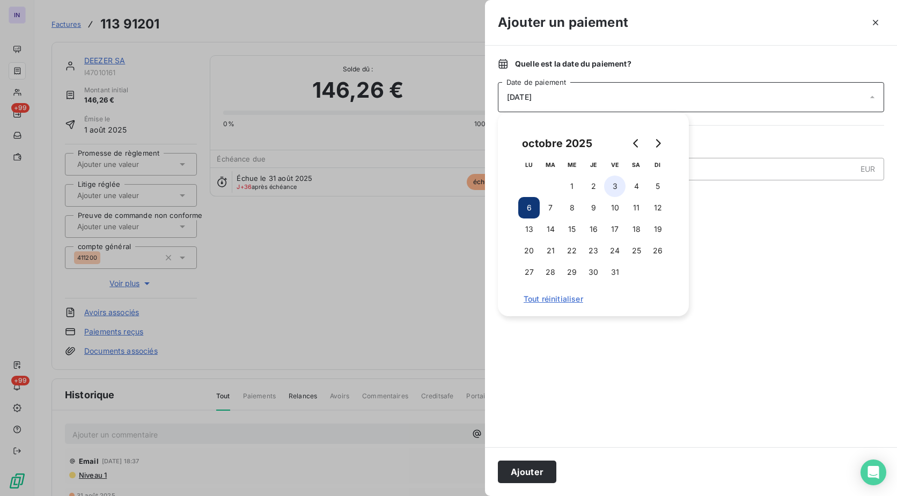
click at [608, 191] on button "3" at bounding box center [614, 185] width 21 height 21
click at [522, 474] on button "Ajouter" at bounding box center [527, 471] width 58 height 23
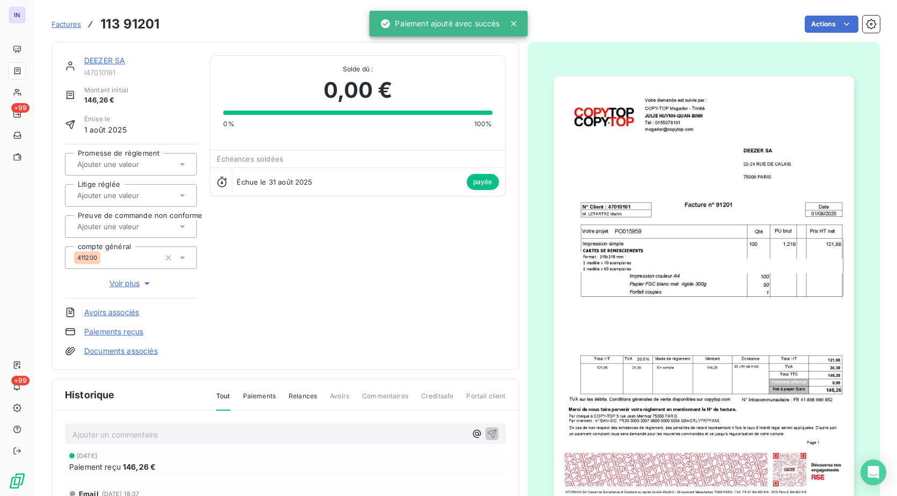
click at [112, 60] on link "DEEZER SA" at bounding box center [104, 60] width 41 height 9
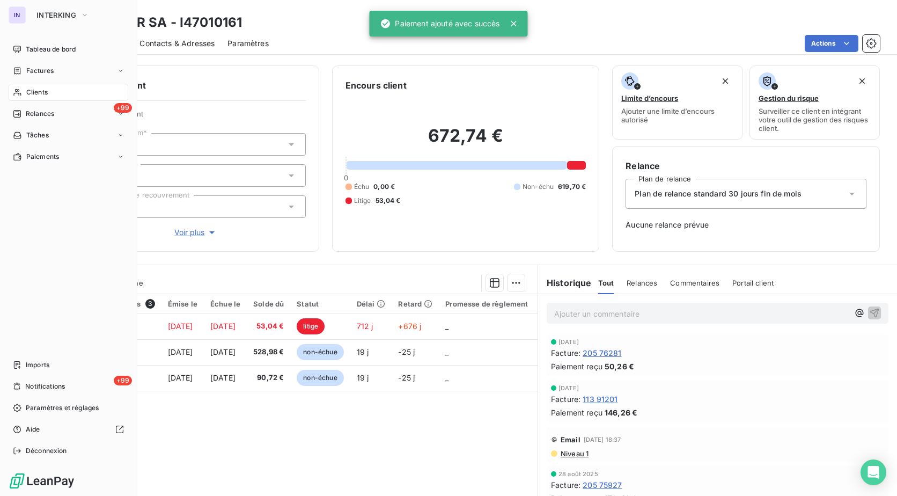
drag, startPoint x: 35, startPoint y: 90, endPoint x: 84, endPoint y: 90, distance: 48.8
click at [35, 90] on span "Clients" at bounding box center [36, 92] width 21 height 10
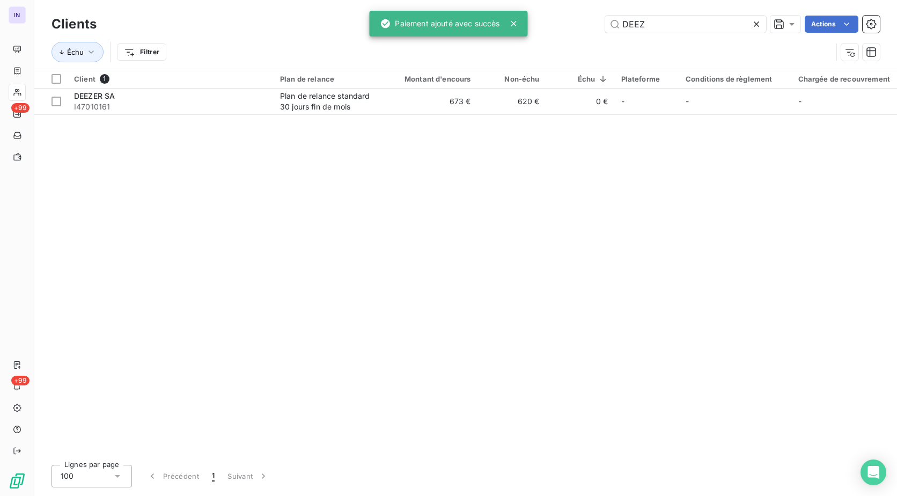
drag, startPoint x: 666, startPoint y: 26, endPoint x: 488, endPoint y: 25, distance: 177.6
click at [491, 25] on div "IN +99 +99 Clients DEEZ Actions Échu Filtrer Client 1 Plan de relance Montant d…" at bounding box center [448, 248] width 897 height 496
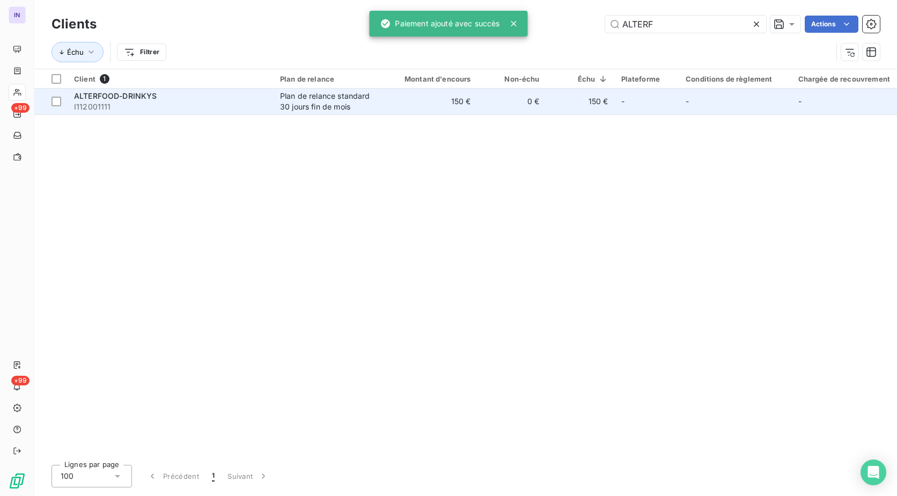
type input "ALTERF"
click at [125, 106] on span "I112001111" at bounding box center [170, 106] width 193 height 11
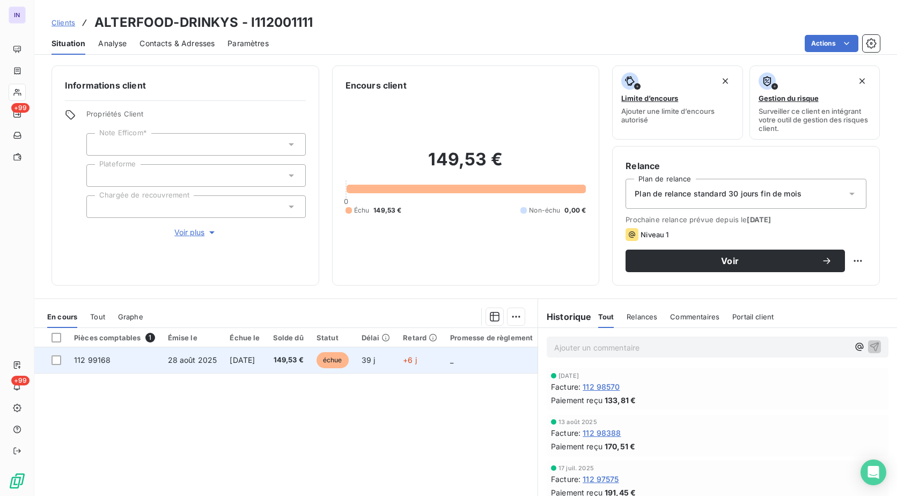
click at [193, 358] on span "28 août 2025" at bounding box center [192, 359] width 49 height 9
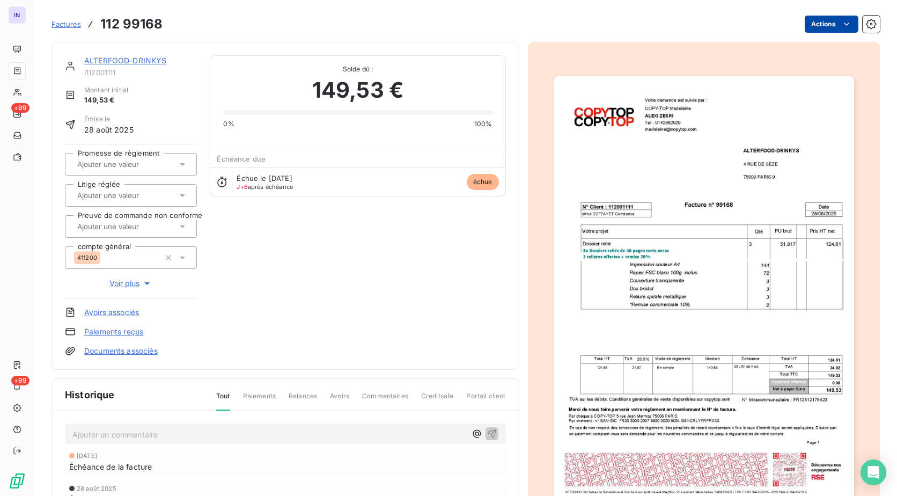
click at [817, 24] on html "IN +99 +99 Factures 112 99168 Actions ALTERFOOD-DRINKYS I112001111 Montant init…" at bounding box center [448, 248] width 897 height 496
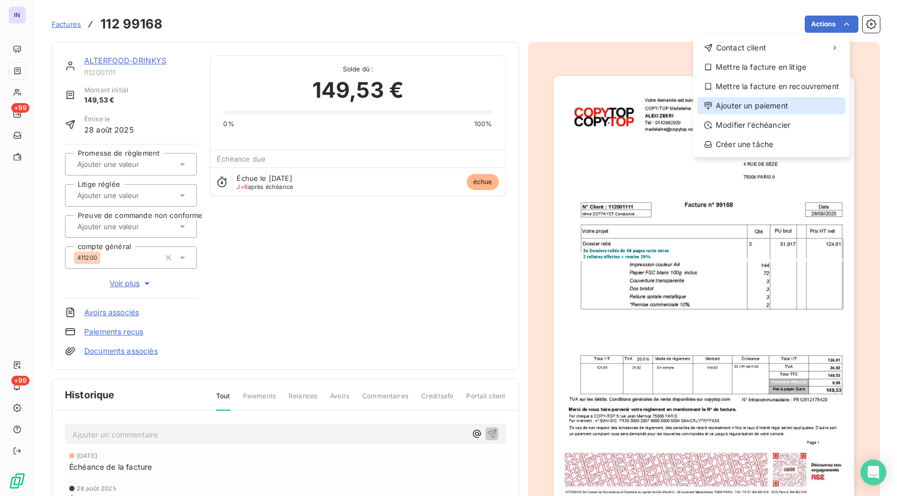
click at [777, 102] on div "Ajouter un paiement" at bounding box center [772, 105] width 148 height 17
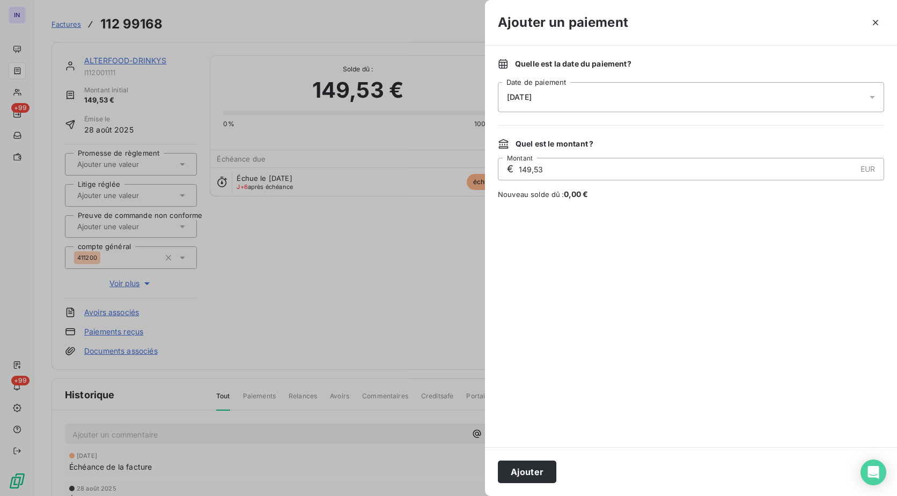
click at [576, 171] on input "149,53" at bounding box center [687, 168] width 338 height 21
click at [578, 97] on div "[DATE]" at bounding box center [691, 97] width 386 height 30
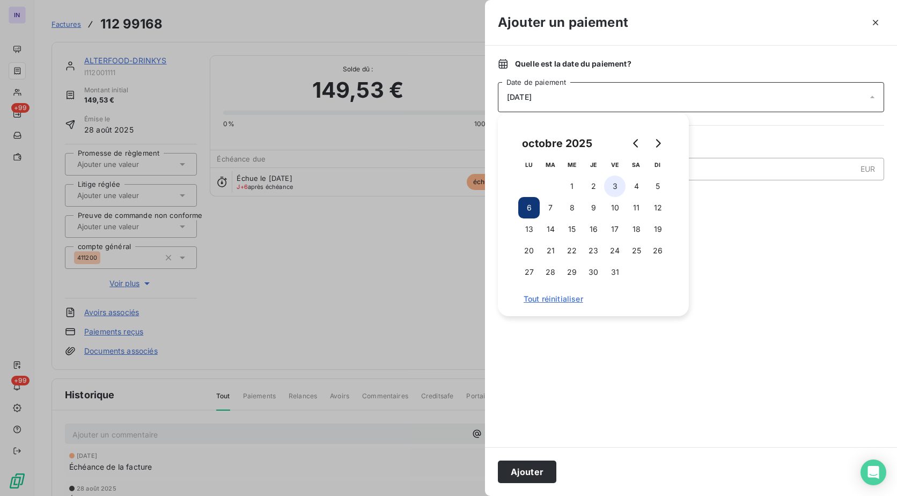
click at [612, 189] on button "3" at bounding box center [614, 185] width 21 height 21
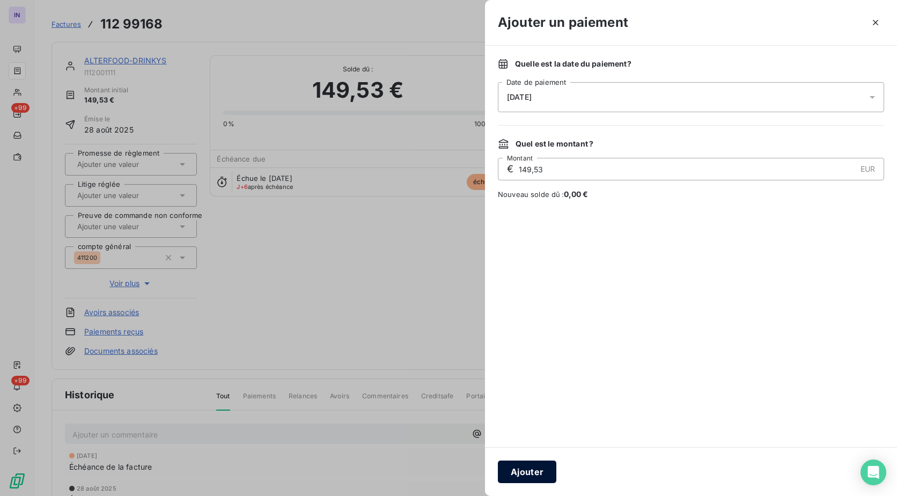
click at [537, 470] on button "Ajouter" at bounding box center [527, 471] width 58 height 23
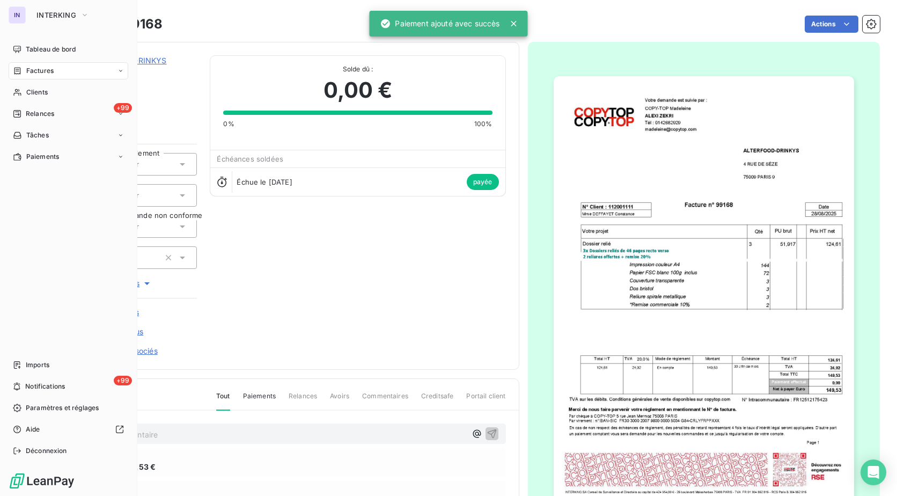
click at [30, 71] on span "Factures" at bounding box center [39, 71] width 27 height 10
click at [63, 92] on div "Factures" at bounding box center [74, 92] width 107 height 17
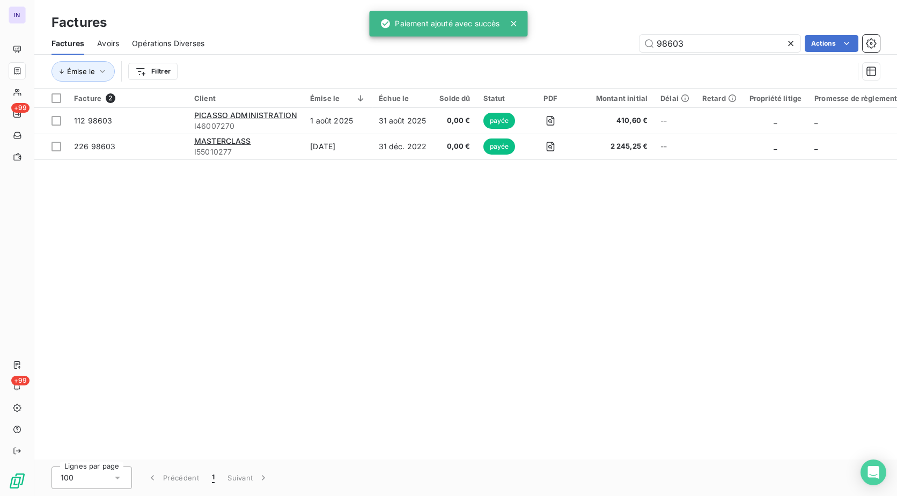
drag, startPoint x: 703, startPoint y: 45, endPoint x: 601, endPoint y: 39, distance: 101.6
click at [602, 42] on div "98603 Actions" at bounding box center [548, 43] width 663 height 17
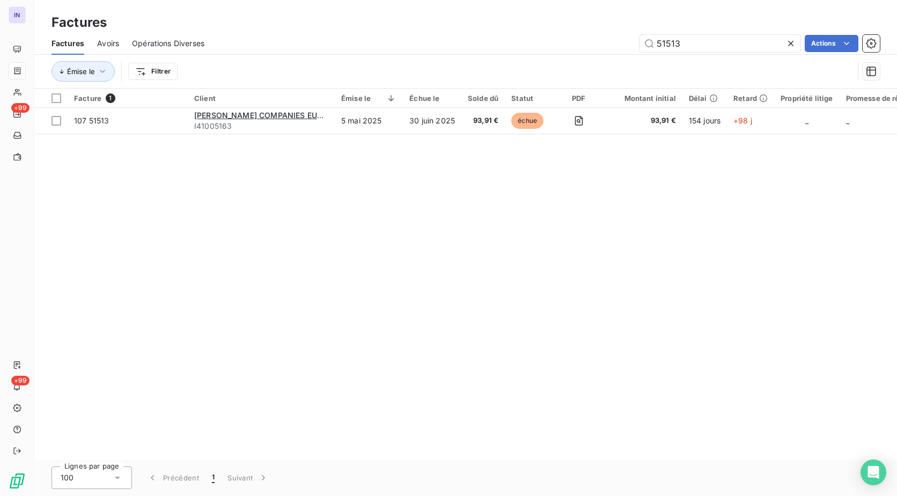
type input "51513"
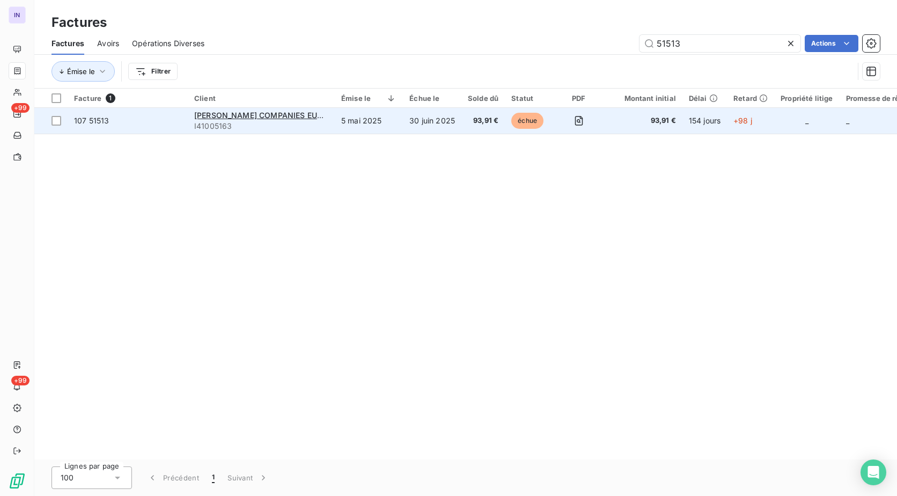
click at [293, 128] on span "I41005163" at bounding box center [261, 126] width 134 height 11
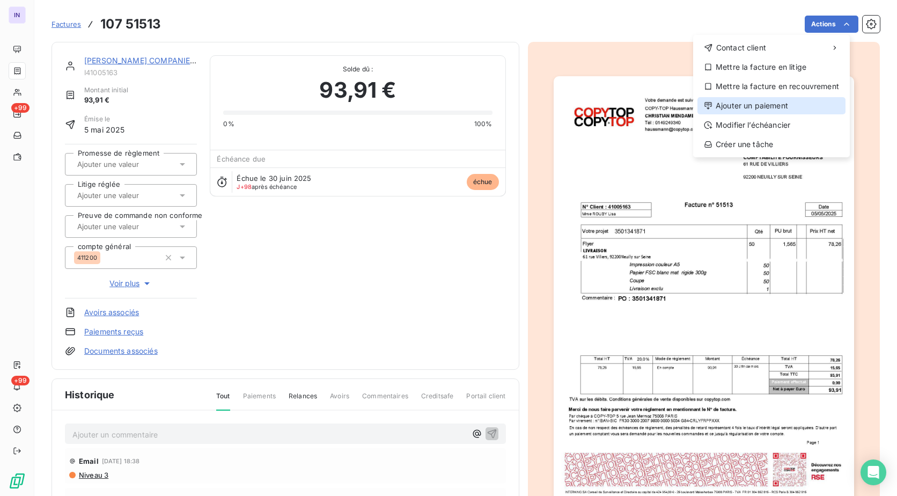
click at [740, 102] on div "Ajouter un paiement" at bounding box center [772, 105] width 148 height 17
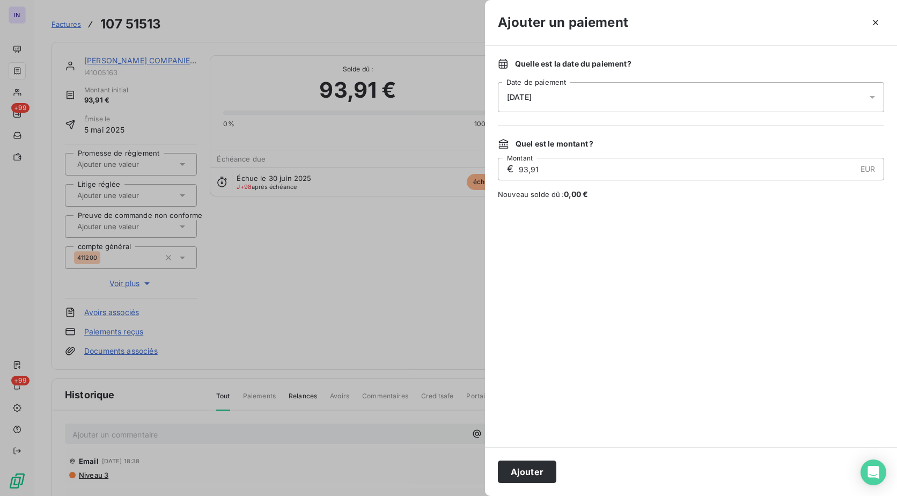
click at [640, 90] on div "[DATE]" at bounding box center [691, 97] width 386 height 30
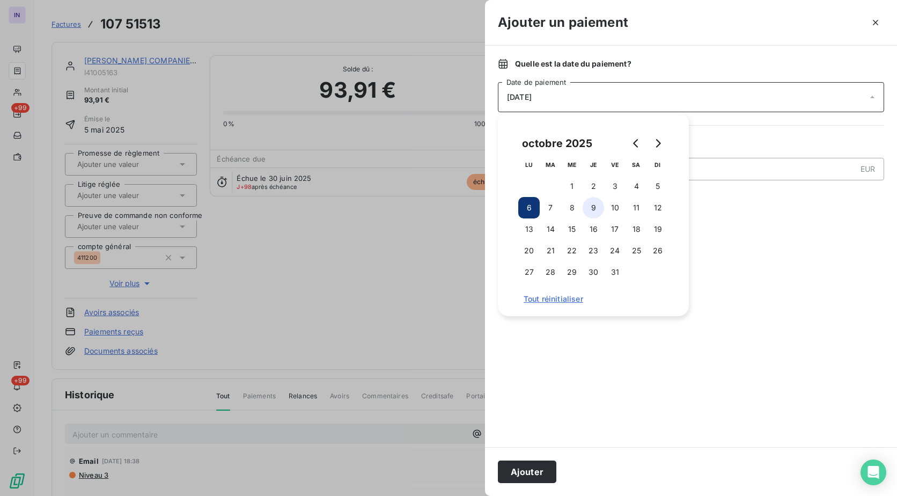
click at [611, 185] on button "3" at bounding box center [614, 185] width 21 height 21
click at [533, 467] on button "Ajouter" at bounding box center [527, 471] width 58 height 23
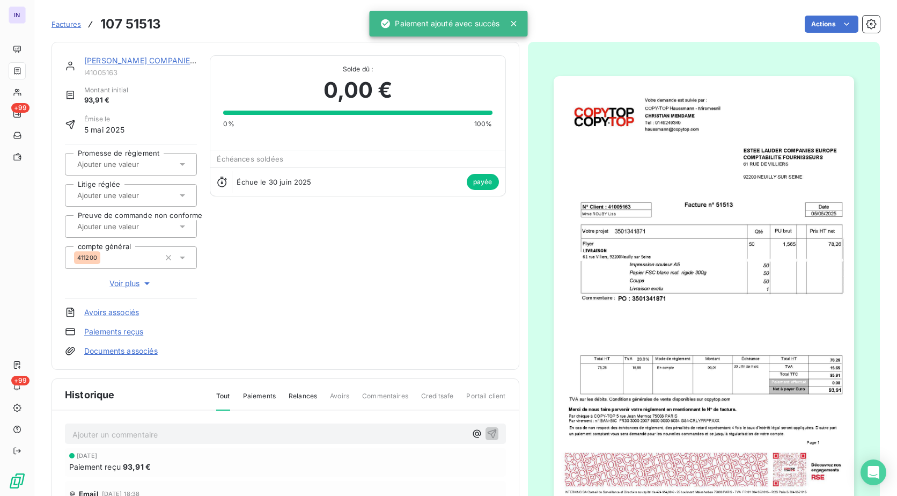
click at [140, 59] on link "[PERSON_NAME] COMPANIES EUROPE" at bounding box center [155, 60] width 143 height 9
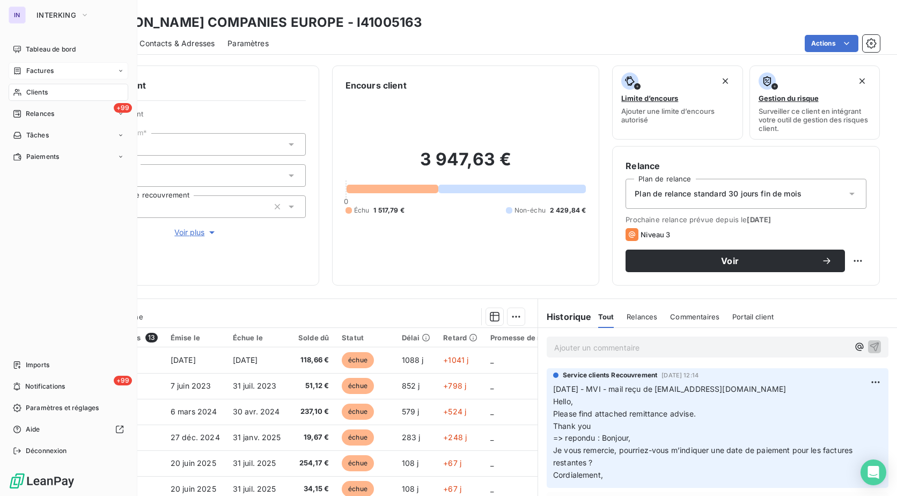
drag, startPoint x: 37, startPoint y: 68, endPoint x: 56, endPoint y: 65, distance: 19.4
click at [37, 68] on span "Factures" at bounding box center [39, 71] width 27 height 10
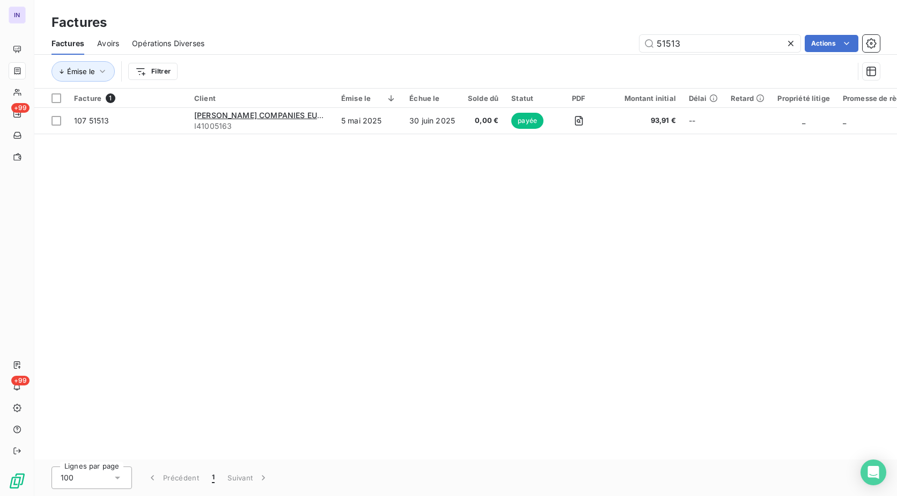
drag, startPoint x: 569, startPoint y: 50, endPoint x: 529, endPoint y: 50, distance: 40.8
click at [529, 50] on div "51513 Actions" at bounding box center [548, 43] width 663 height 17
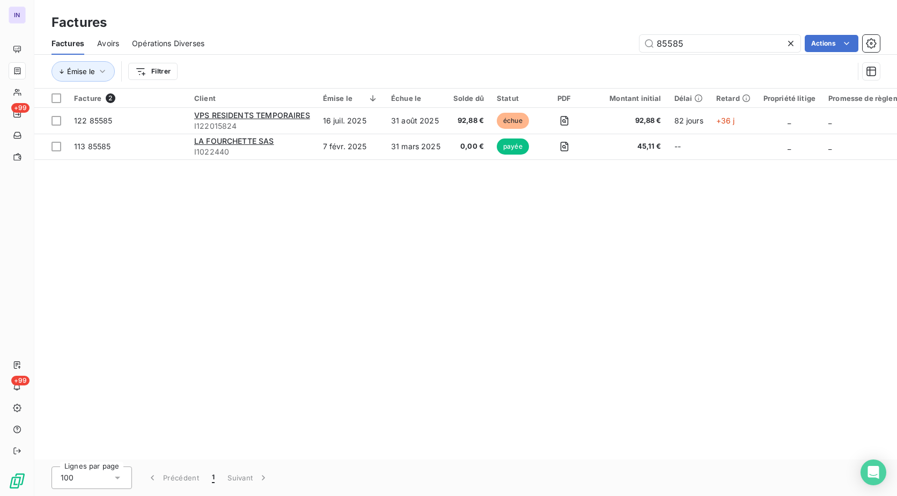
type input "85585"
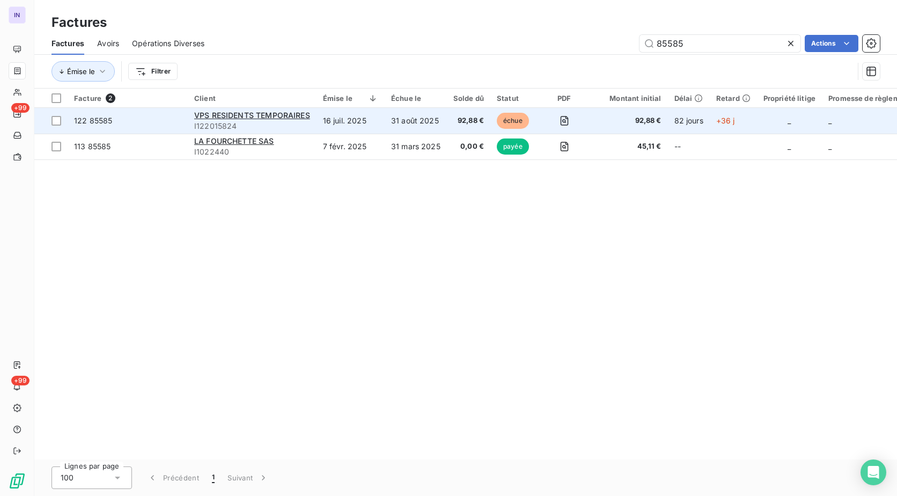
click at [387, 121] on td "31 août 2025" at bounding box center [416, 121] width 62 height 26
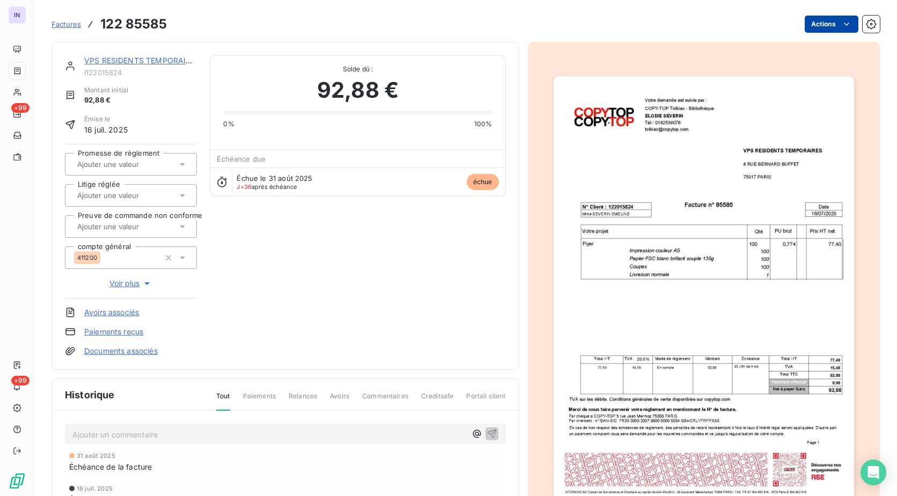
click at [820, 17] on html "IN +99 +99 Factures 122 85585 Actions VPS RESIDENTS TEMPORAIRES I122015824 Mont…" at bounding box center [448, 248] width 897 height 496
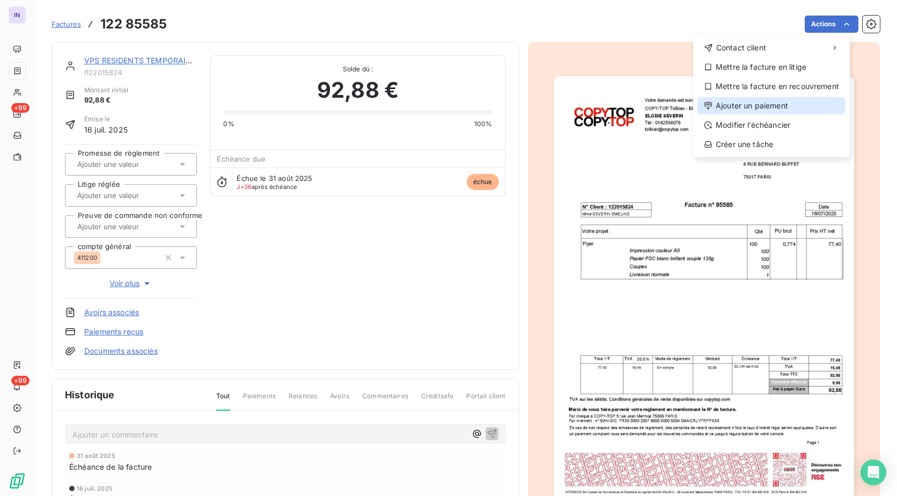
click at [769, 107] on div "Ajouter un paiement" at bounding box center [772, 105] width 148 height 17
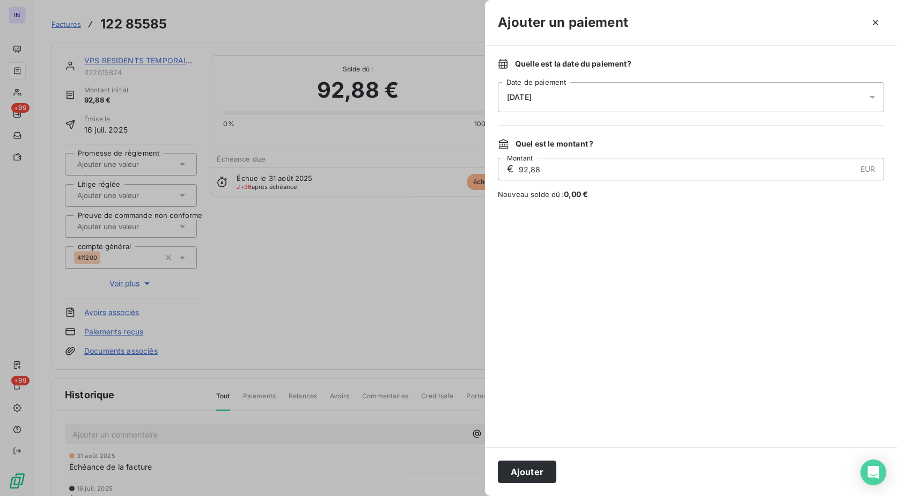
click at [599, 100] on div "[DATE]" at bounding box center [691, 97] width 386 height 30
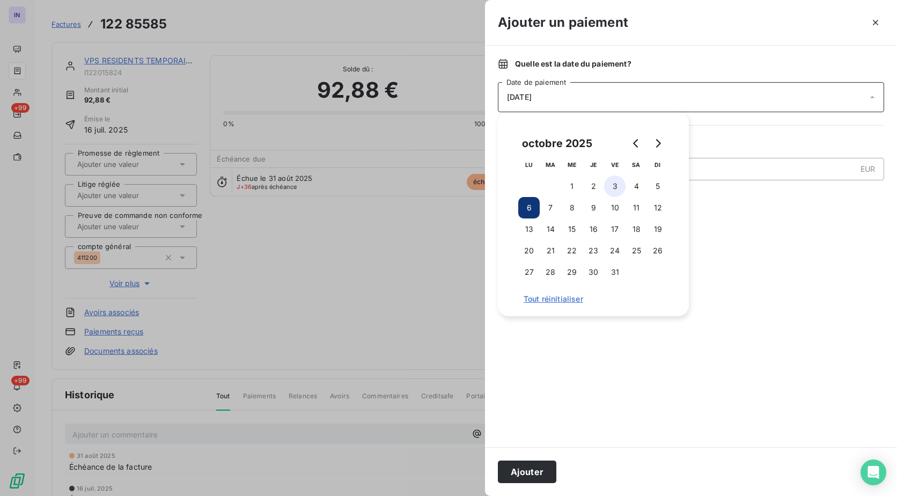
click at [613, 187] on button "3" at bounding box center [614, 185] width 21 height 21
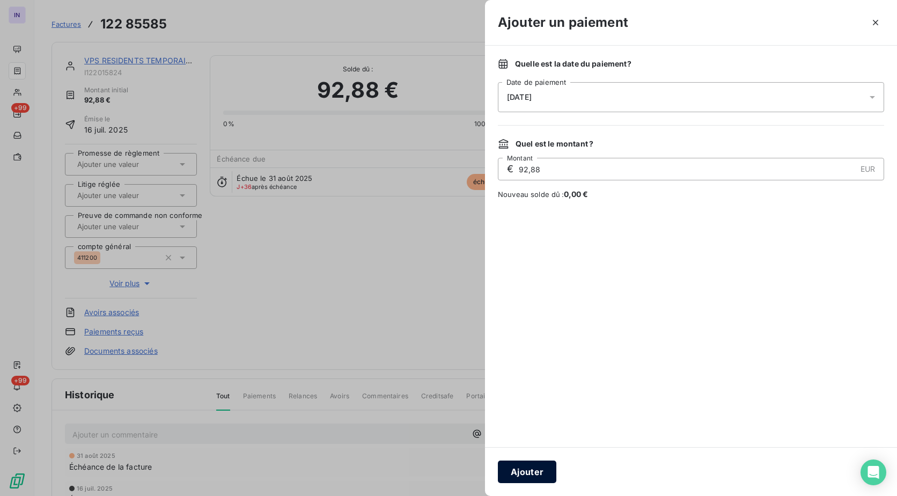
click at [532, 470] on button "Ajouter" at bounding box center [527, 471] width 58 height 23
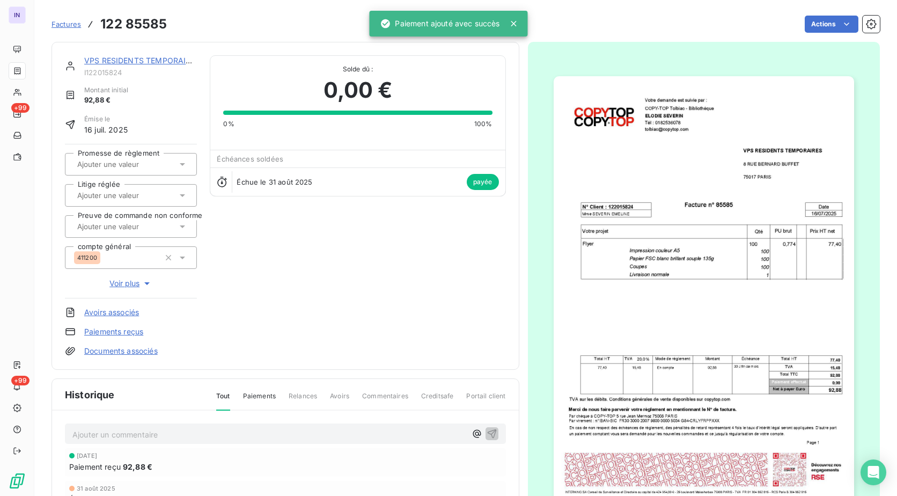
click at [134, 63] on link "VPS RESIDENTS TEMPORAIRES" at bounding box center [142, 60] width 116 height 9
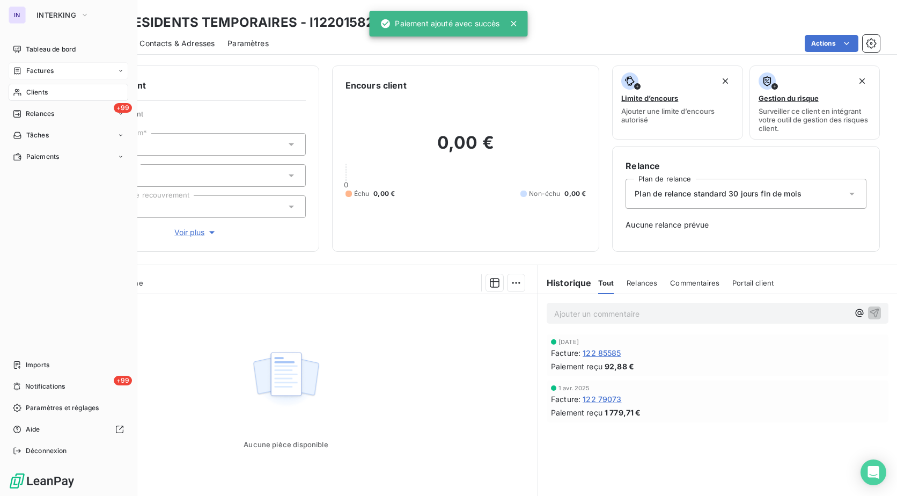
click at [30, 70] on span "Factures" at bounding box center [39, 71] width 27 height 10
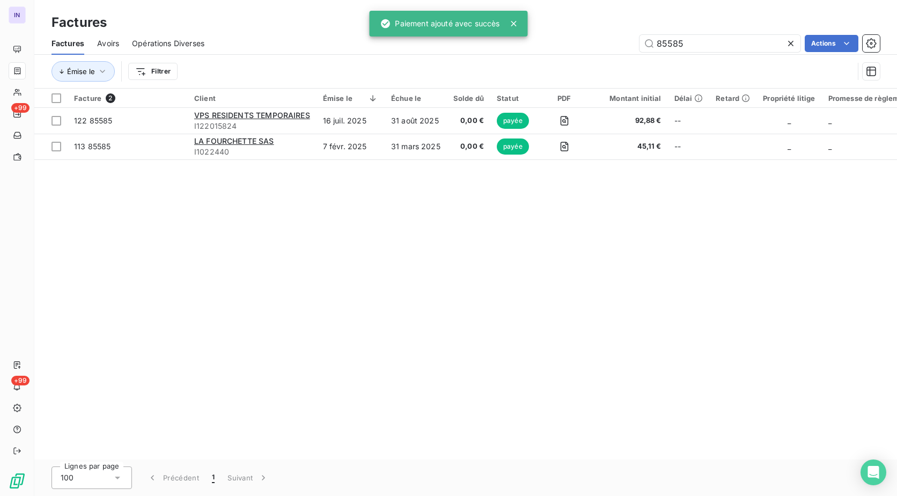
drag, startPoint x: 725, startPoint y: 48, endPoint x: 524, endPoint y: 44, distance: 201.3
click at [524, 44] on div "85585 Actions" at bounding box center [548, 43] width 663 height 17
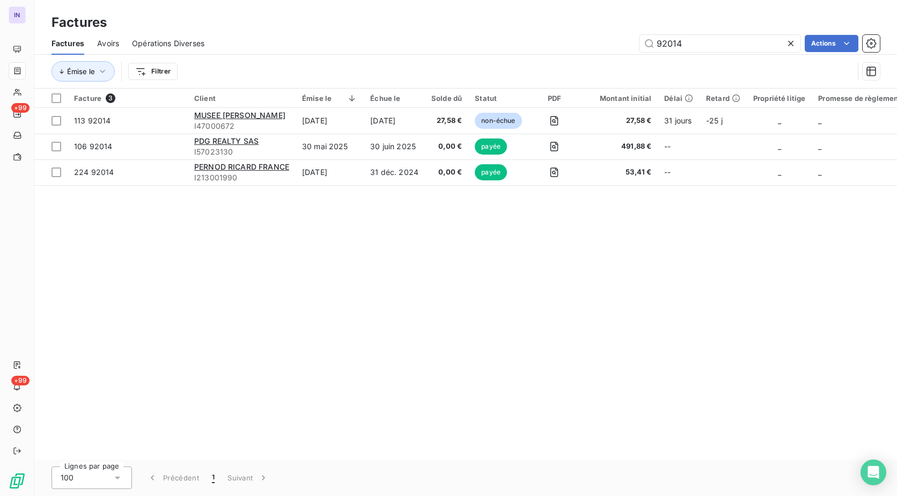
type input "92014"
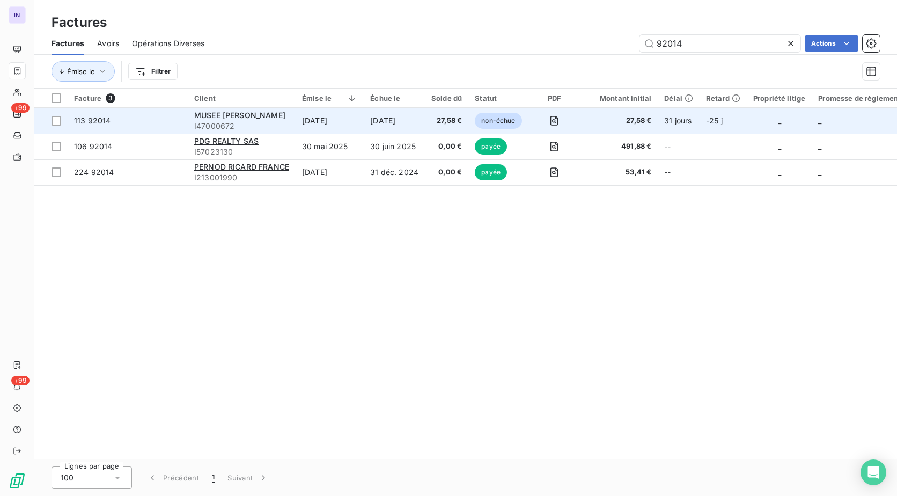
click at [403, 121] on td "[DATE]" at bounding box center [394, 121] width 61 height 26
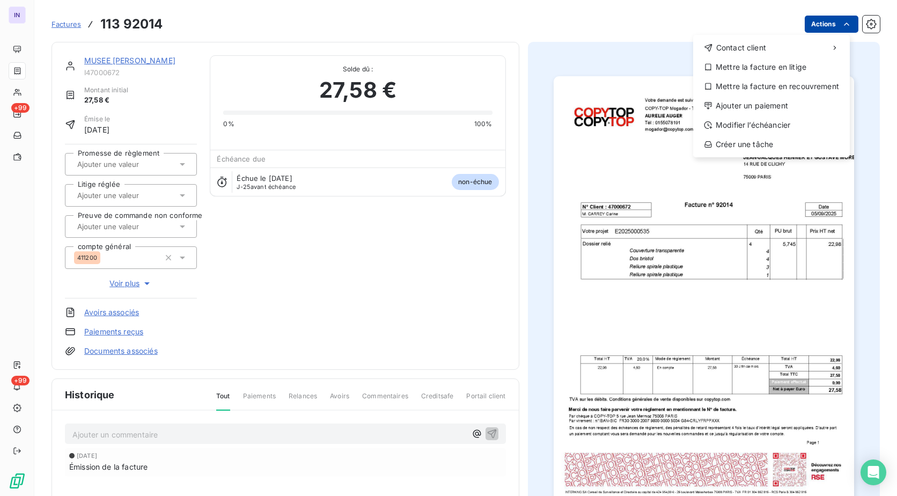
click at [800, 25] on html "IN +99 +99 Factures [PHONE_NUMBER] Actions Contact client Mettre la facture en …" at bounding box center [448, 248] width 897 height 496
click at [745, 105] on div "Ajouter un paiement" at bounding box center [772, 105] width 148 height 17
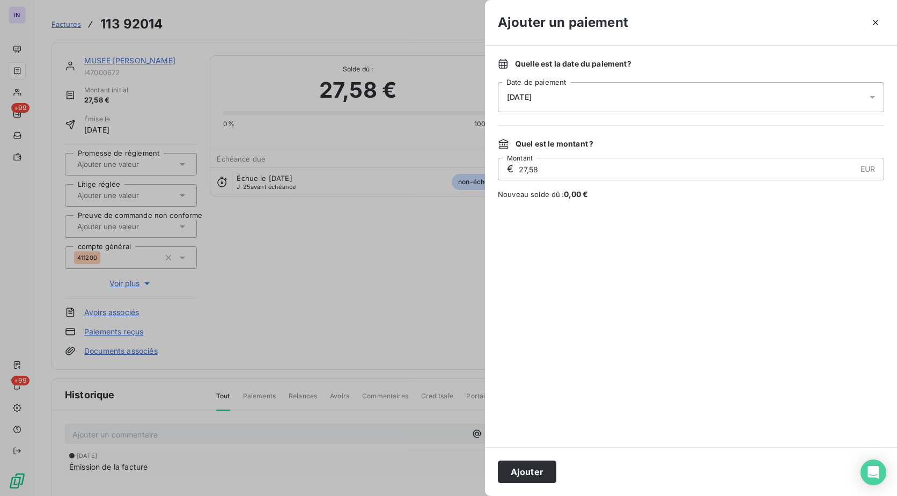
click at [610, 101] on div "[DATE]" at bounding box center [691, 97] width 386 height 30
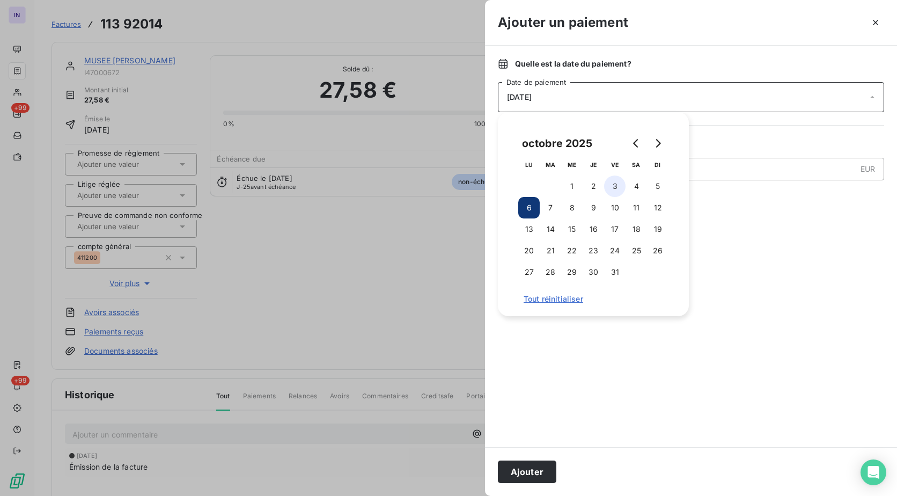
click at [612, 185] on button "3" at bounding box center [614, 185] width 21 height 21
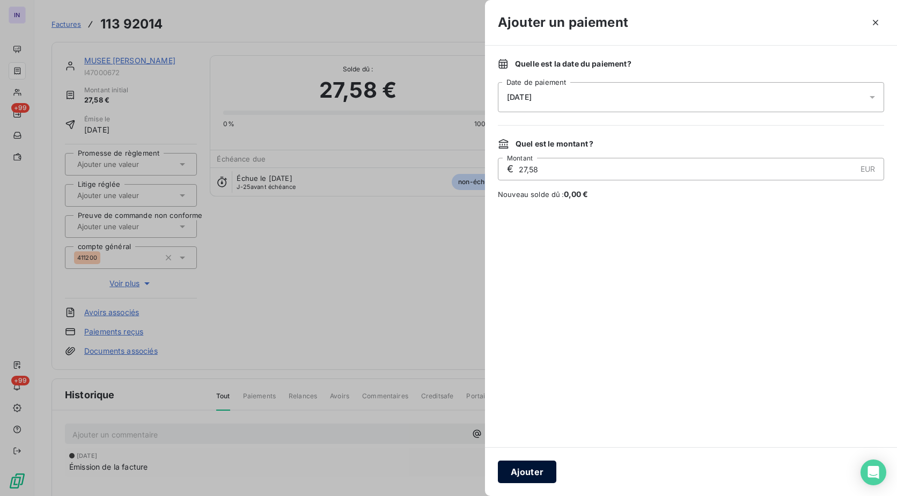
click at [544, 468] on button "Ajouter" at bounding box center [527, 471] width 58 height 23
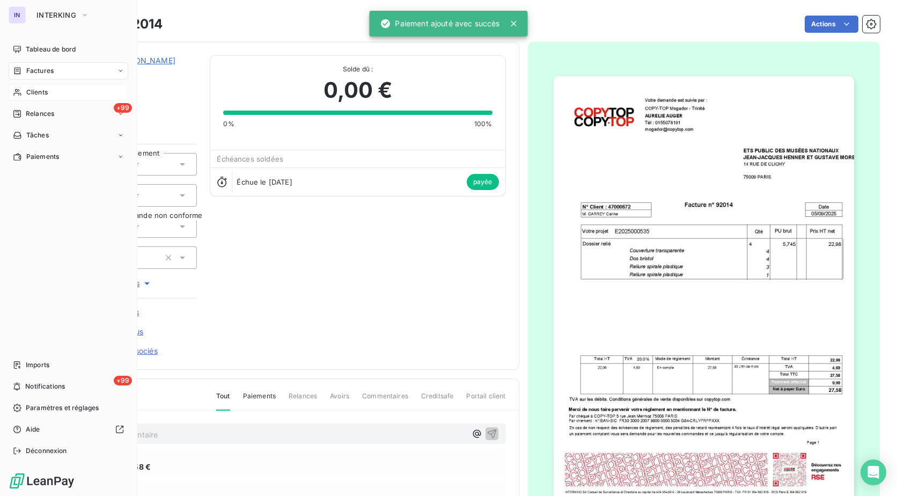
drag, startPoint x: 36, startPoint y: 91, endPoint x: 118, endPoint y: 92, distance: 82.1
click at [36, 91] on span "Clients" at bounding box center [36, 92] width 21 height 10
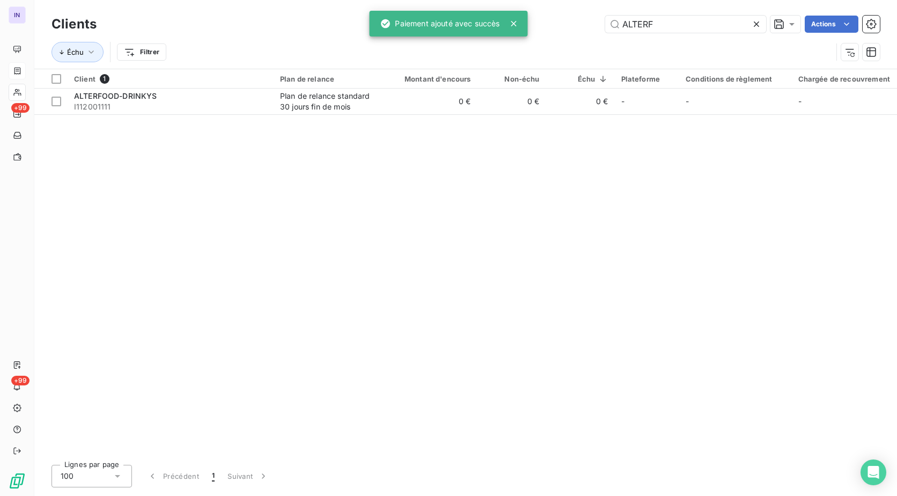
drag, startPoint x: 664, startPoint y: 30, endPoint x: 434, endPoint y: 22, distance: 230.9
click at [434, 22] on div "IN +99 +99 Clients ALTERF Actions Échu Filtrer Client 1 Plan de relance Montant…" at bounding box center [448, 248] width 897 height 496
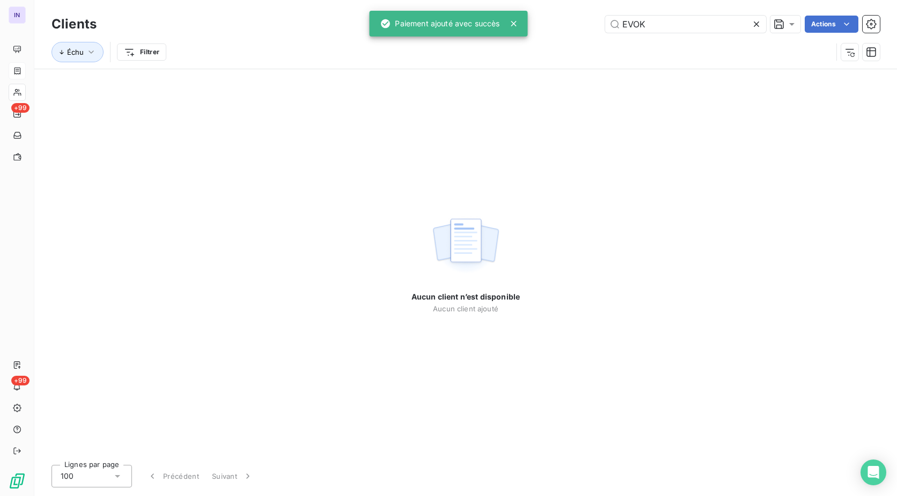
type input "EVOK"
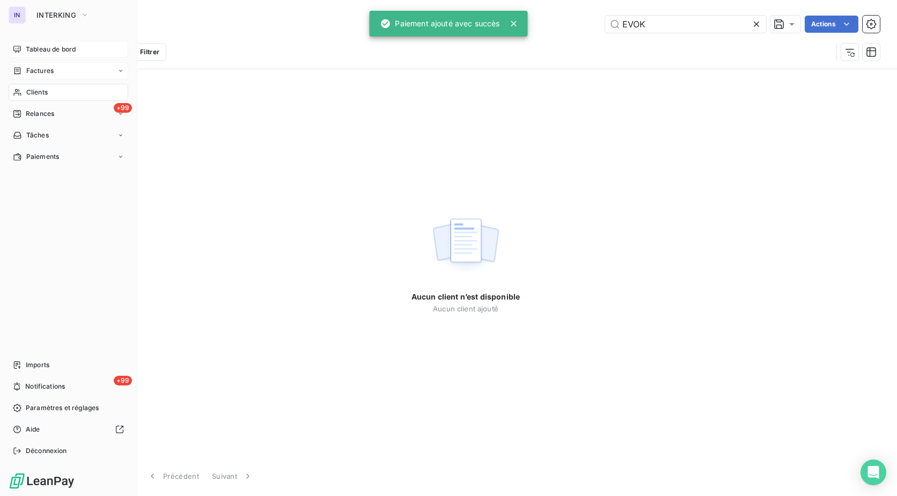
click at [51, 48] on span "Tableau de bord" at bounding box center [51, 50] width 50 height 10
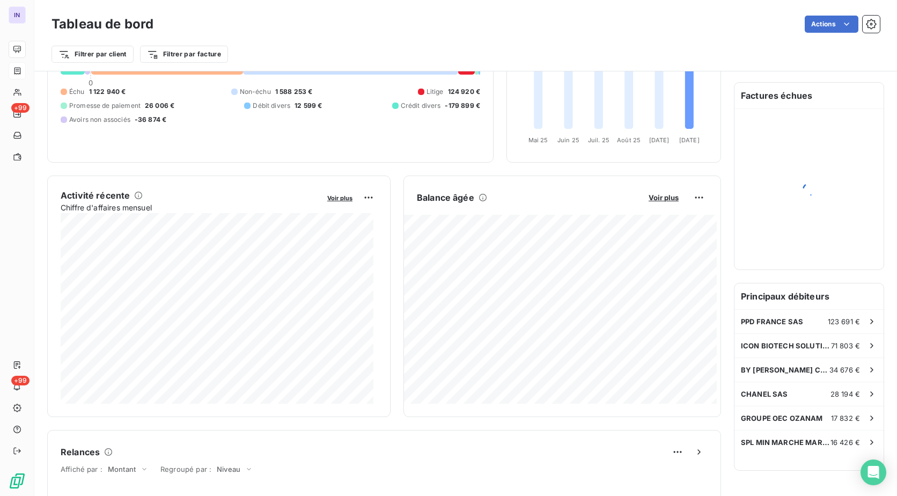
scroll to position [108, 0]
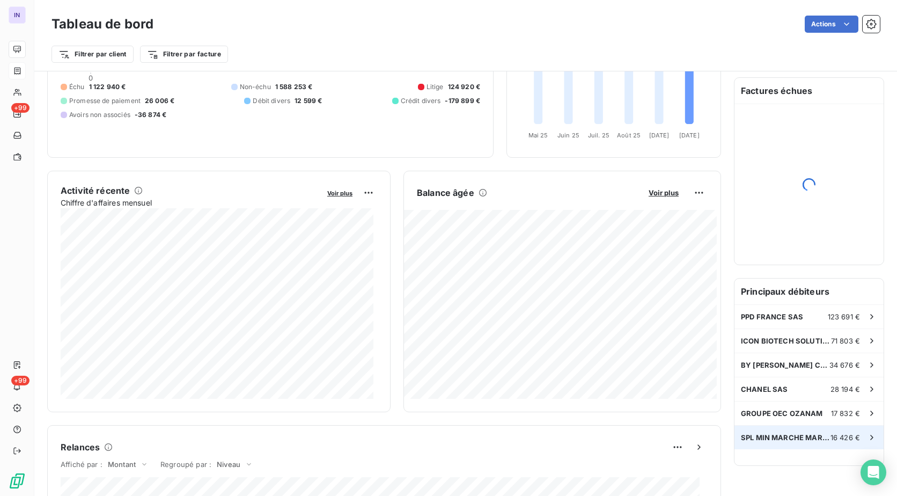
click at [772, 437] on span "SPL MIN MARCHE MARSEILLE MEDITERRAN" at bounding box center [786, 437] width 90 height 9
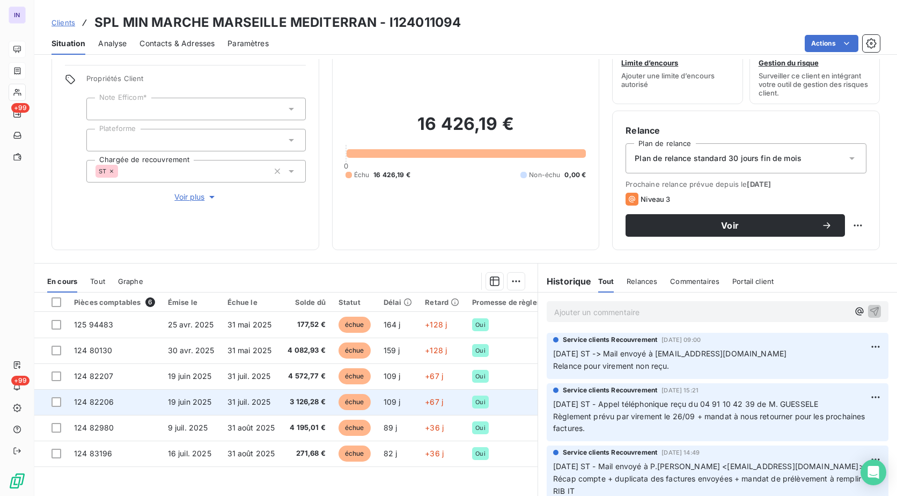
scroll to position [54, 0]
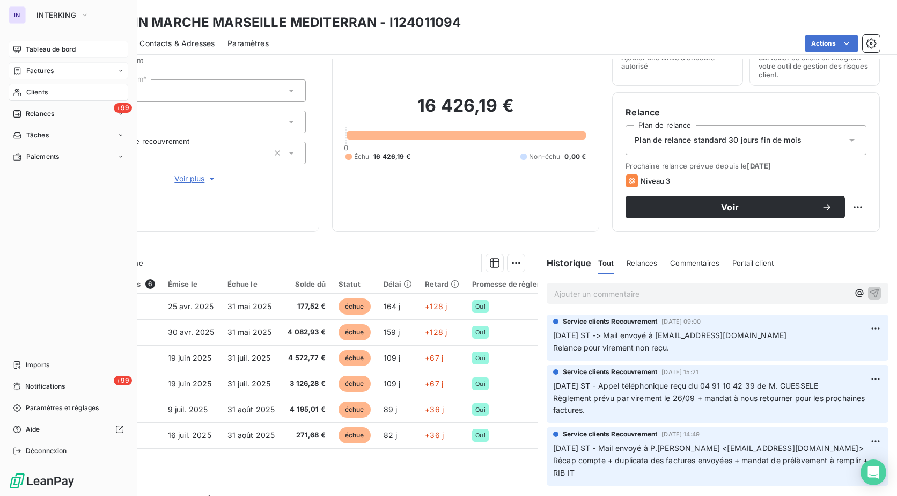
drag, startPoint x: 41, startPoint y: 89, endPoint x: 98, endPoint y: 85, distance: 57.0
click at [41, 89] on span "Clients" at bounding box center [36, 92] width 21 height 10
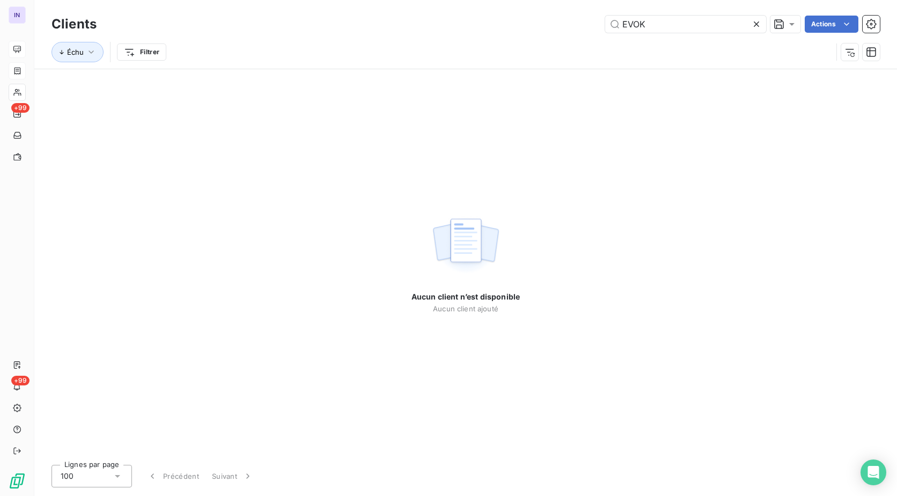
drag, startPoint x: 649, startPoint y: 20, endPoint x: 538, endPoint y: 20, distance: 111.6
click at [538, 20] on div "EVOK Actions" at bounding box center [494, 24] width 771 height 17
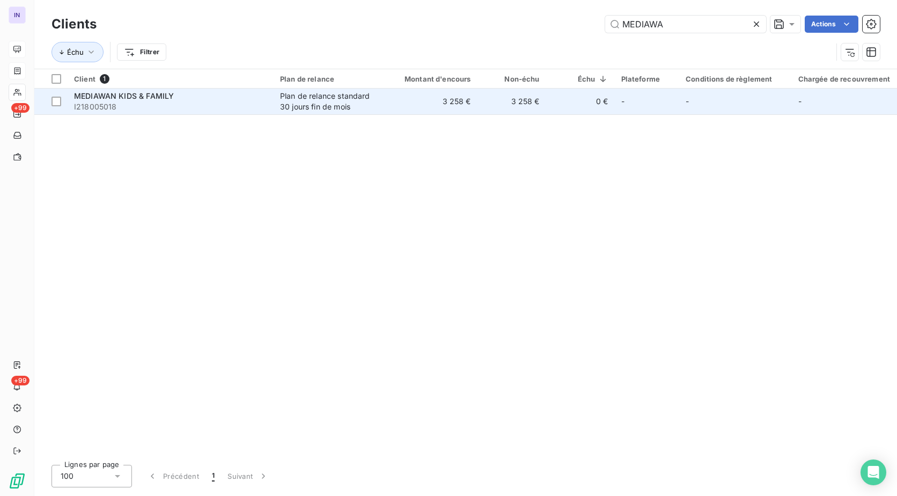
type input "MEDIAWA"
click at [233, 98] on div "MEDIAWAN KIDS & FAMILY" at bounding box center [170, 96] width 193 height 11
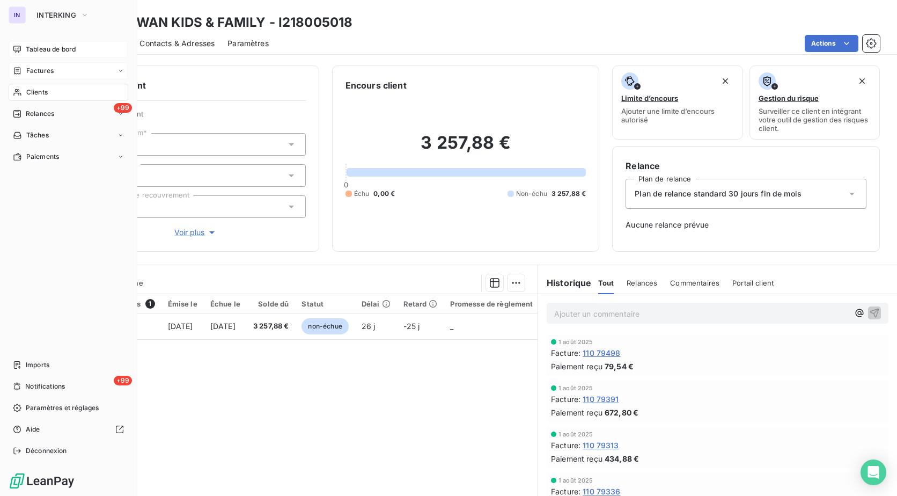
drag, startPoint x: 36, startPoint y: 91, endPoint x: 94, endPoint y: 89, distance: 57.5
click at [36, 91] on span "Clients" at bounding box center [36, 92] width 21 height 10
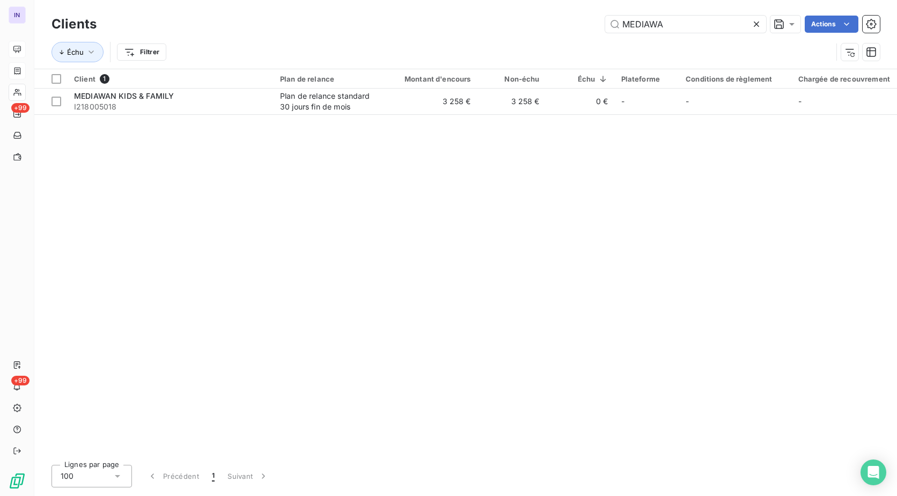
drag, startPoint x: 673, startPoint y: 18, endPoint x: 544, endPoint y: 32, distance: 130.0
click at [544, 32] on div "MEDIAWA Actions" at bounding box center [494, 24] width 771 height 17
type input "D"
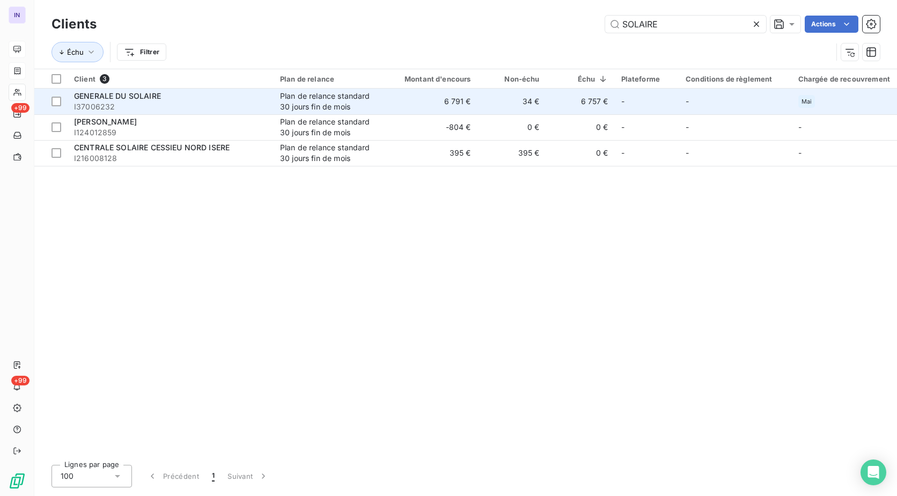
type input "SOLAIRE"
click at [270, 101] on td "GENERALE DU SOLAIRE I37006232" at bounding box center [171, 102] width 206 height 26
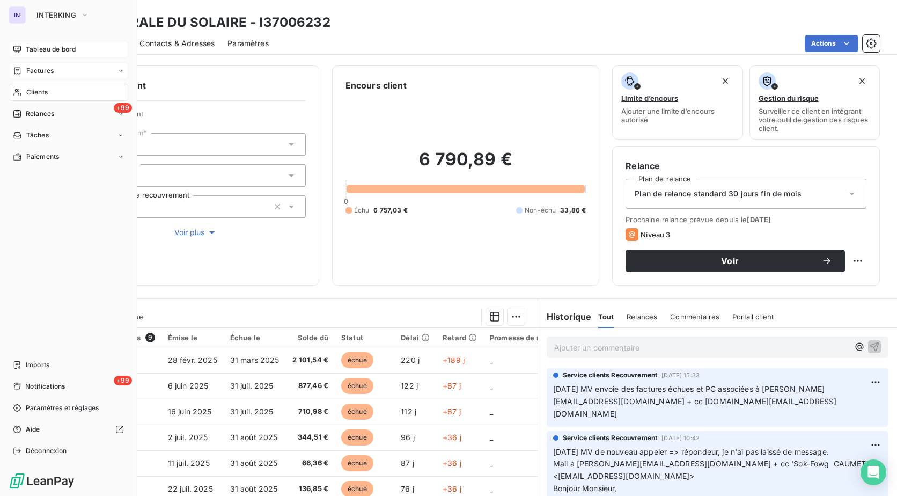
drag, startPoint x: 23, startPoint y: 46, endPoint x: 40, endPoint y: 55, distance: 19.2
click at [23, 47] on div "Tableau de bord" at bounding box center [69, 49] width 120 height 17
